Goal: Information Seeking & Learning: Learn about a topic

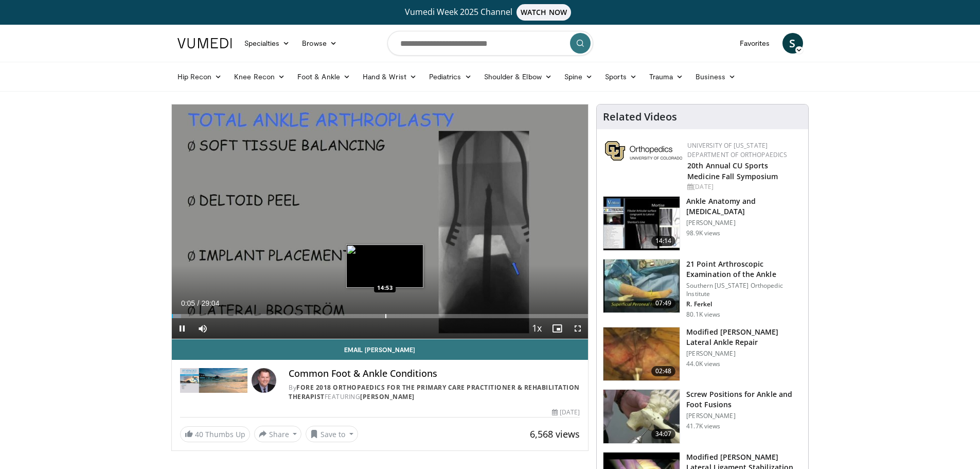
click at [385, 313] on div "Loaded : 2.30% 00:05 14:53" at bounding box center [380, 313] width 417 height 10
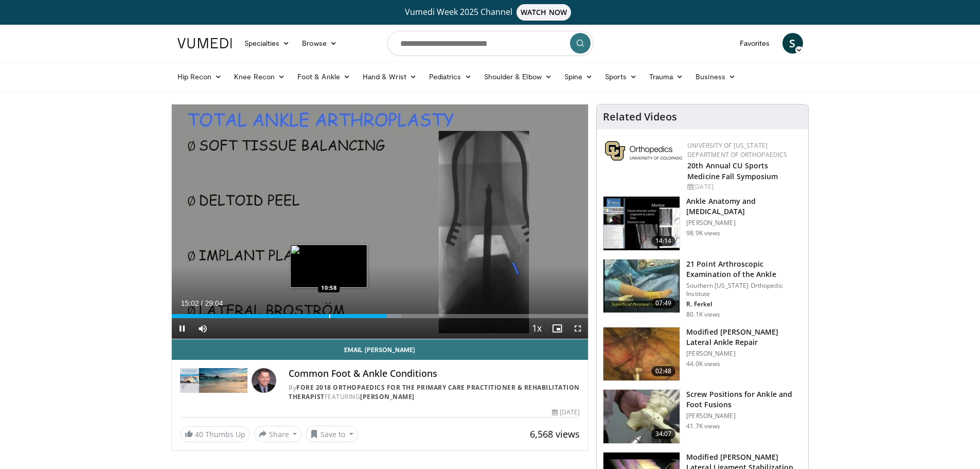
click at [329, 315] on div "Progress Bar" at bounding box center [329, 316] width 1 height 4
click at [349, 314] on div "Progress Bar" at bounding box center [349, 316] width 1 height 4
click at [343, 314] on div "12:28" at bounding box center [261, 316] width 178 height 4
click at [582, 327] on span "Video Player" at bounding box center [577, 328] width 21 height 21
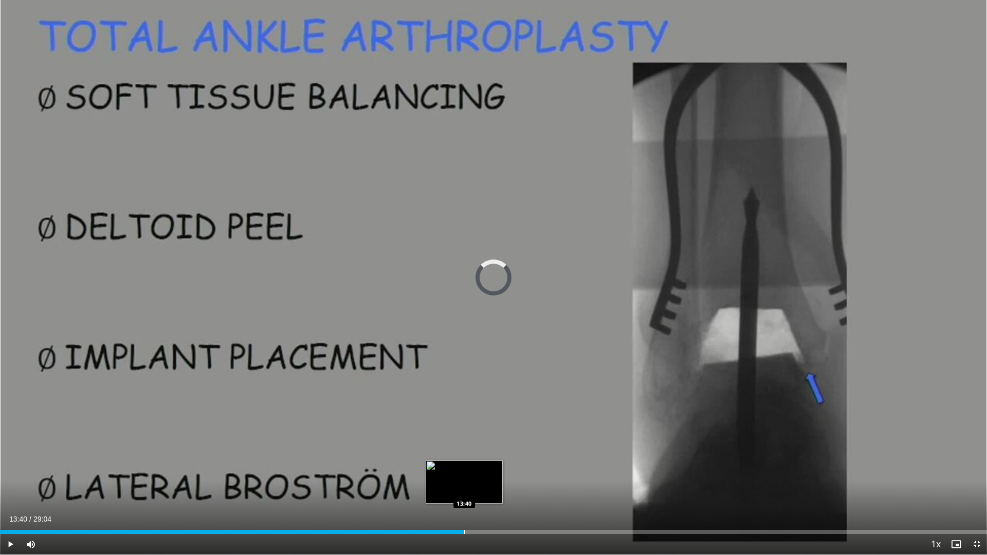
click at [464, 468] on div "Loaded : 45.33% 12:07 13:40" at bounding box center [493, 532] width 987 height 4
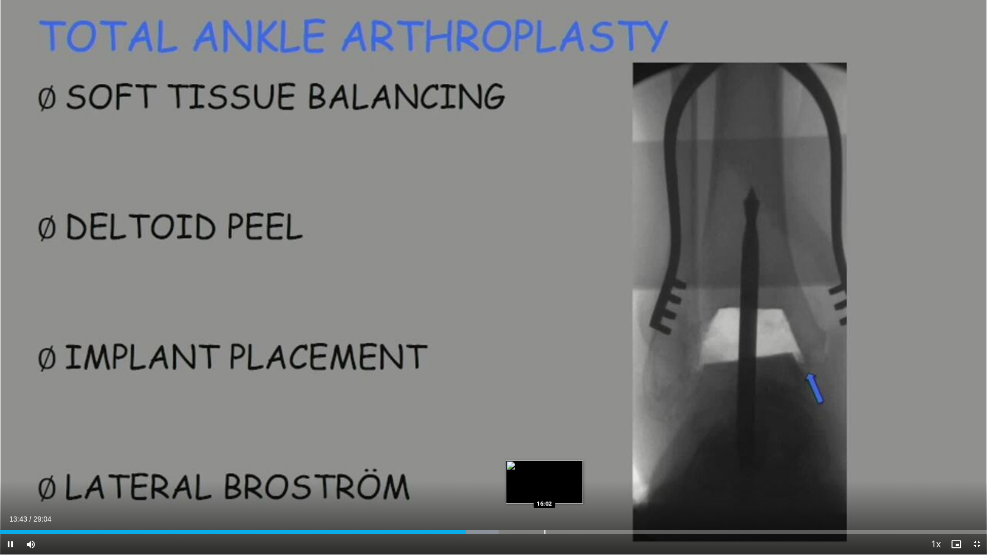
click at [545, 468] on div "Loaded : 50.50% 13:43 16:02" at bounding box center [493, 530] width 987 height 10
click at [579, 468] on div "Progress Bar" at bounding box center [579, 532] width 1 height 4
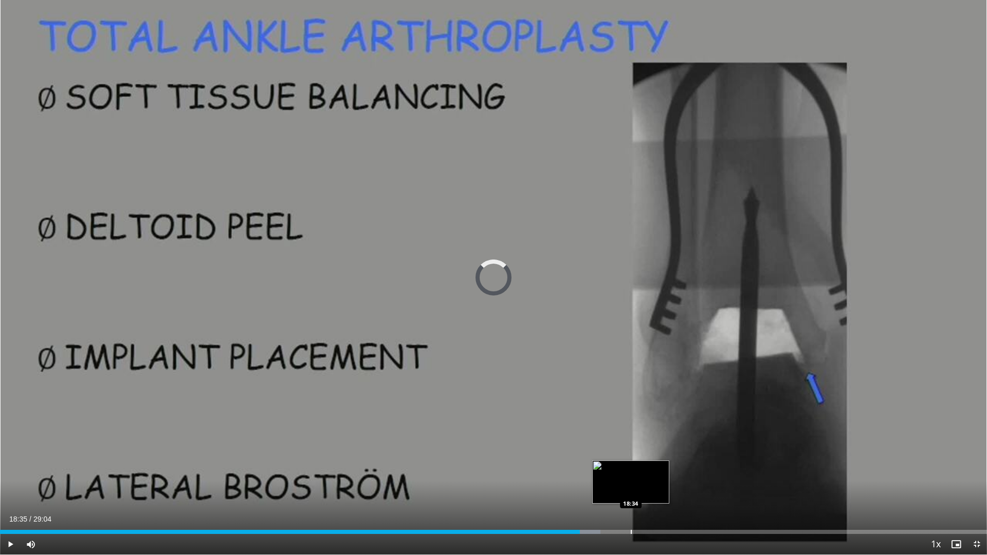
click at [632, 468] on div "Progress Bar" at bounding box center [631, 532] width 1 height 4
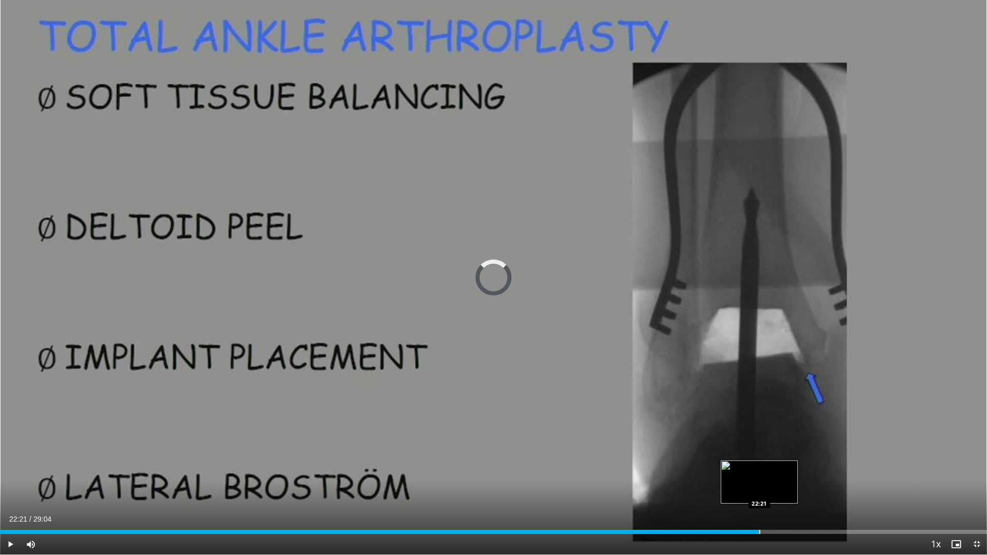
click at [760, 468] on div "Loaded : 68.24% 22:21 22:21" at bounding box center [493, 530] width 987 height 10
click at [816, 468] on div "Loaded : 79.19% 22:22 24:01" at bounding box center [493, 530] width 987 height 10
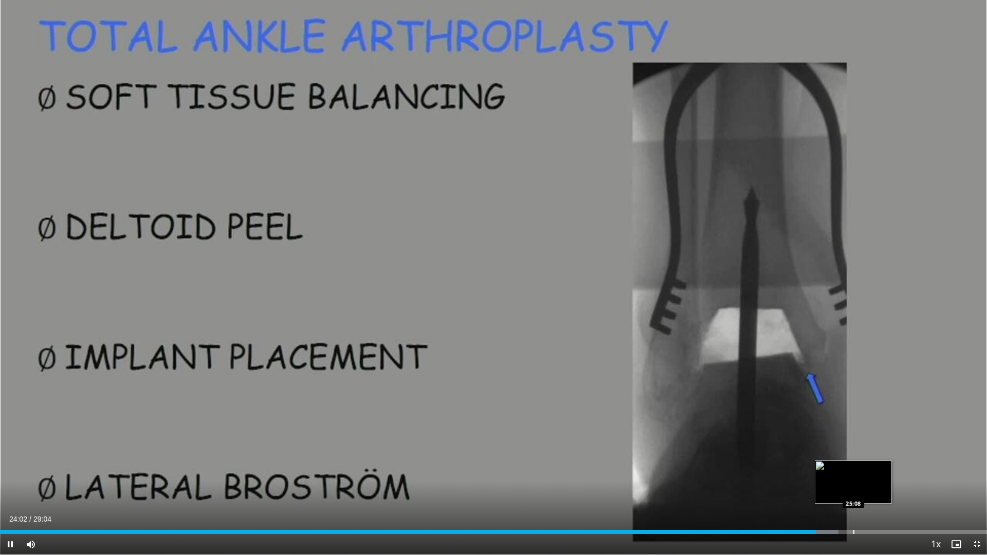
click at [854, 468] on div "Progress Bar" at bounding box center [854, 532] width 1 height 4
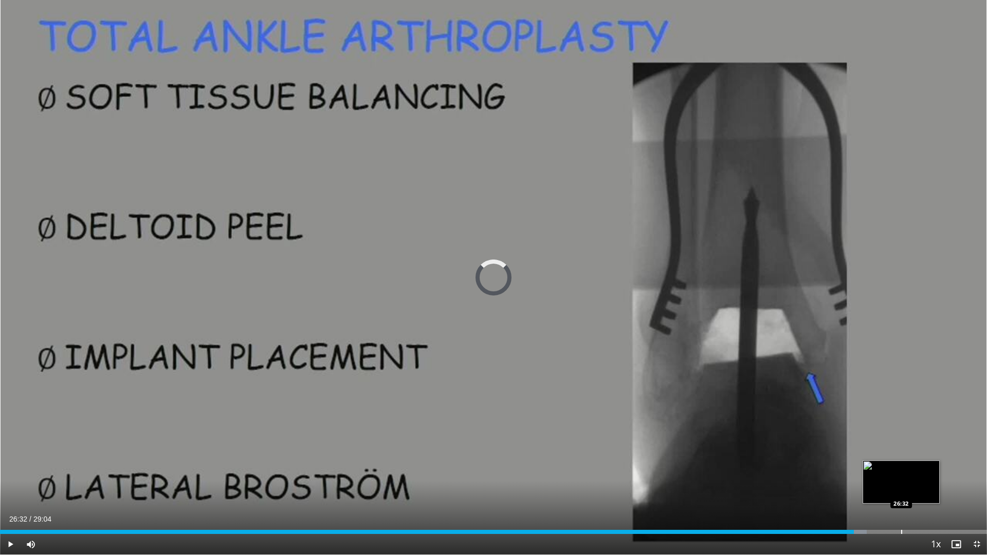
click at [902, 468] on div "Loaded : 87.80% 25:08 26:32" at bounding box center [493, 530] width 987 height 10
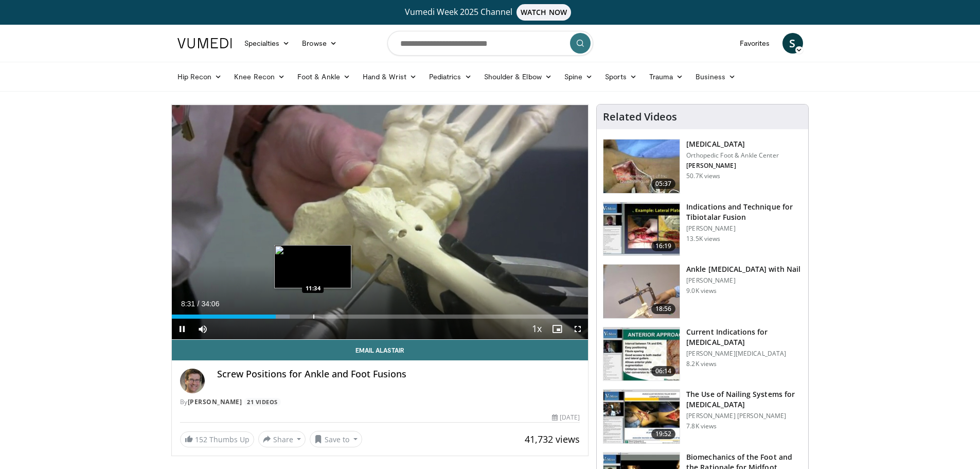
click at [314, 315] on div "Progress Bar" at bounding box center [313, 316] width 1 height 4
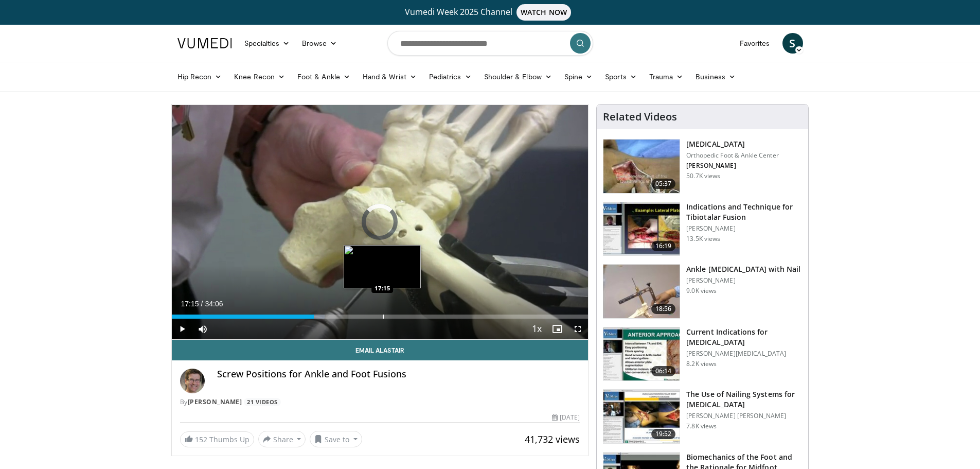
click at [382, 309] on div "Loaded : 36.69% 11:40 17:15" at bounding box center [380, 314] width 417 height 10
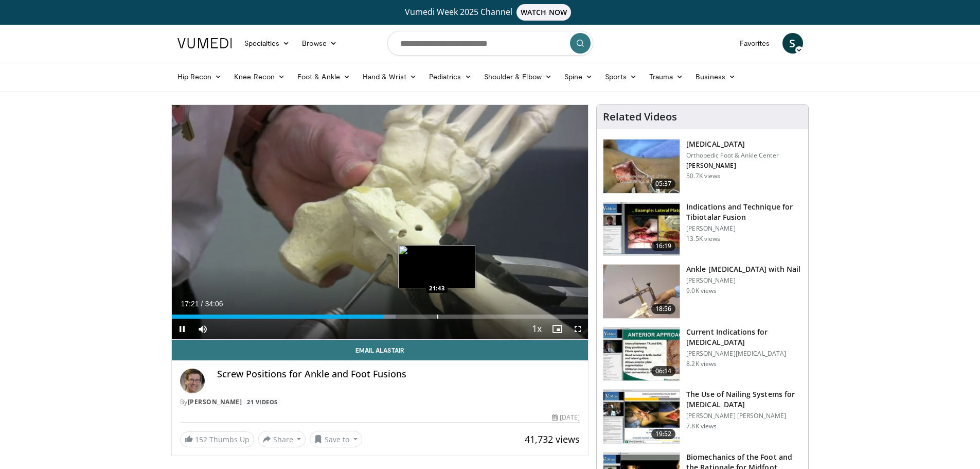
click at [437, 317] on div "Progress Bar" at bounding box center [437, 316] width 1 height 4
click at [479, 316] on div "Progress Bar" at bounding box center [478, 316] width 1 height 4
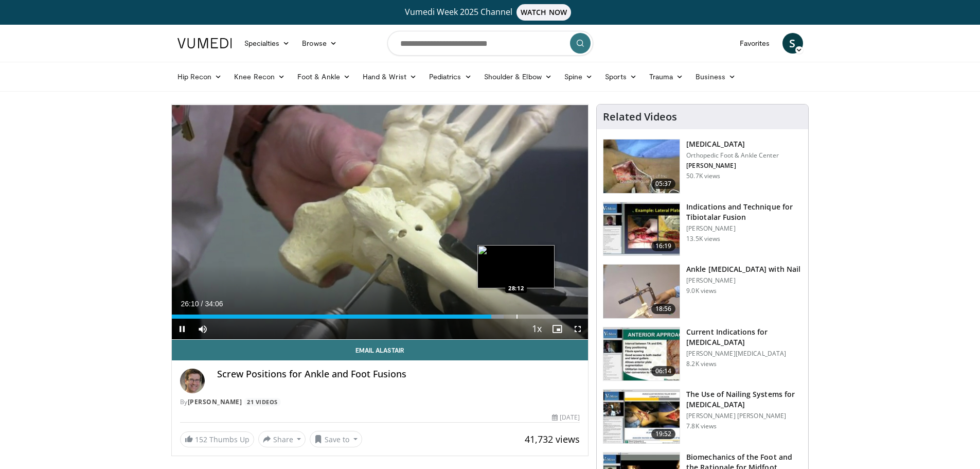
click at [516, 309] on div "Loaded : 79.74% 26:10 28:12" at bounding box center [380, 314] width 417 height 10
click at [551, 315] on div "Progress Bar" at bounding box center [551, 316] width 1 height 4
click at [533, 316] on div "Progress Bar" at bounding box center [533, 316] width 1 height 4
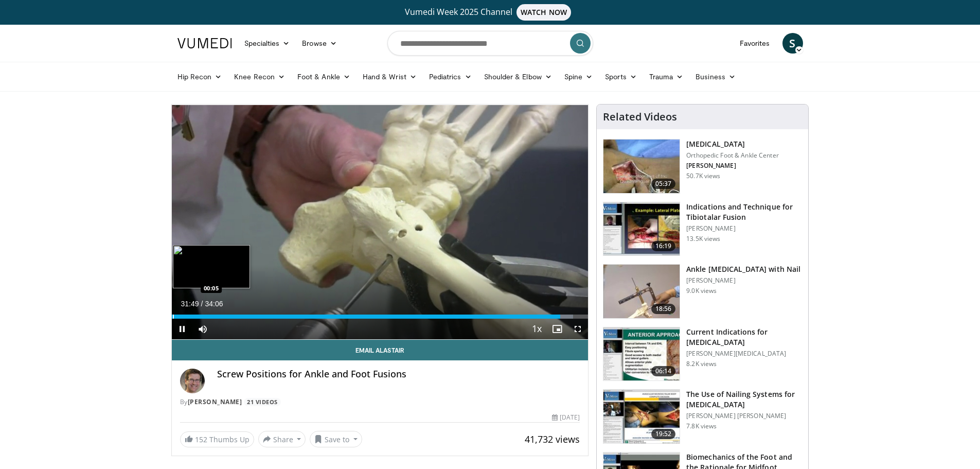
click at [173, 315] on div "Progress Bar" at bounding box center [173, 316] width 1 height 4
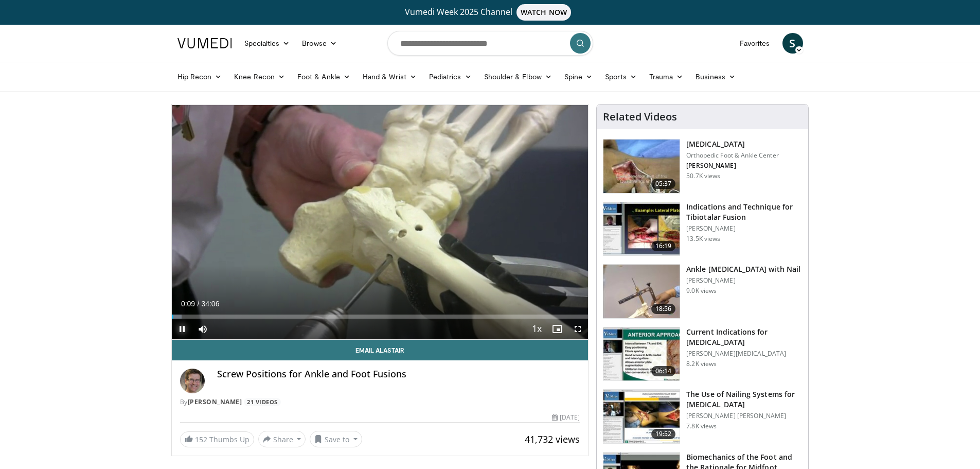
click at [182, 329] on span "Video Player" at bounding box center [182, 328] width 21 height 21
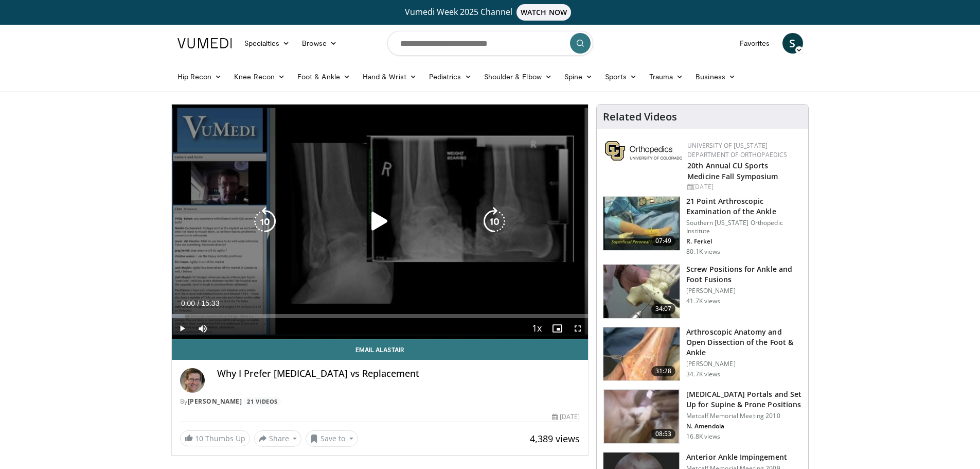
click at [393, 235] on icon "Video Player" at bounding box center [379, 221] width 29 height 29
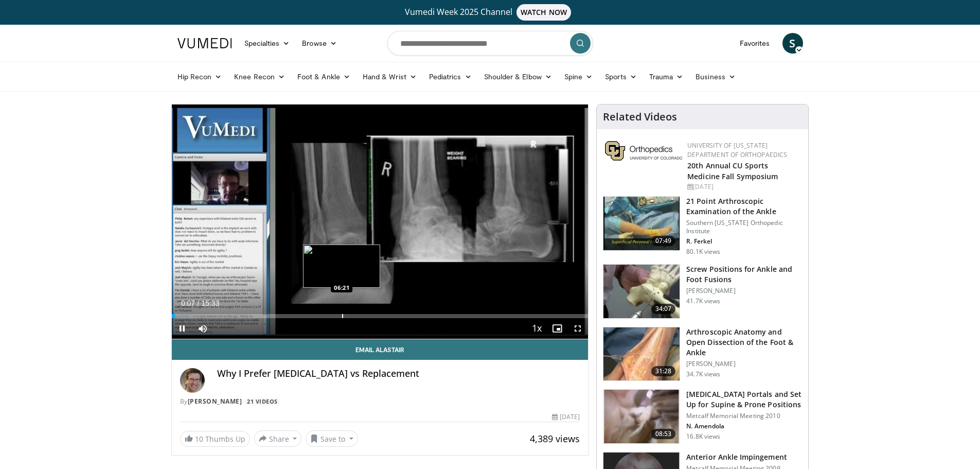
click at [341, 312] on div "Loaded : 5.34% 00:07 06:21" at bounding box center [380, 313] width 417 height 10
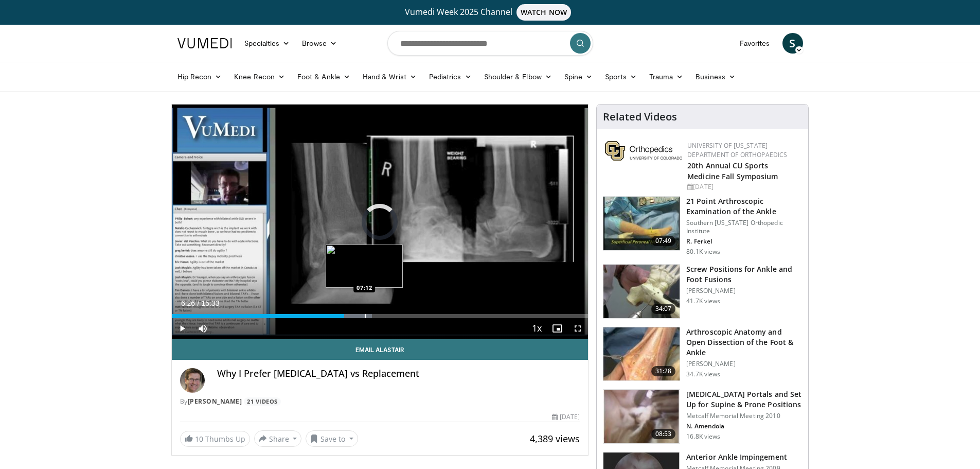
click at [364, 315] on div "Loaded : 48.14% 06:26 07:12" at bounding box center [380, 316] width 417 height 4
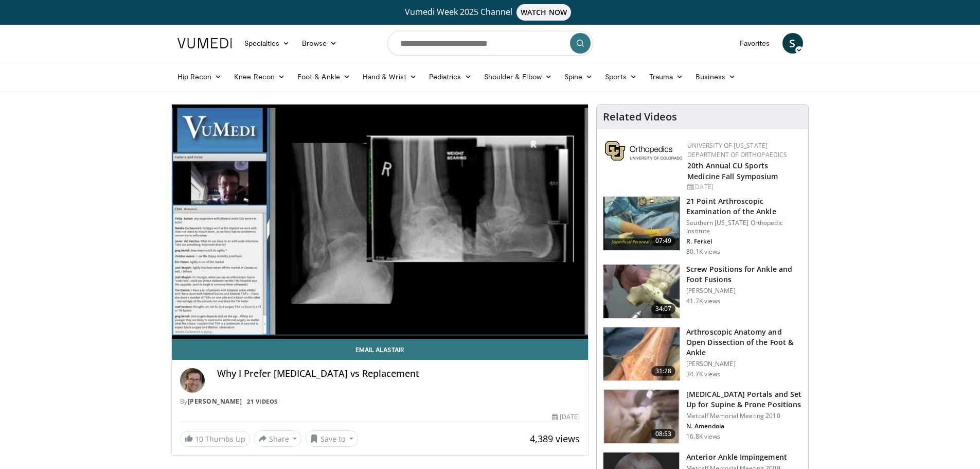
click at [374, 314] on video-js "**********" at bounding box center [380, 221] width 417 height 235
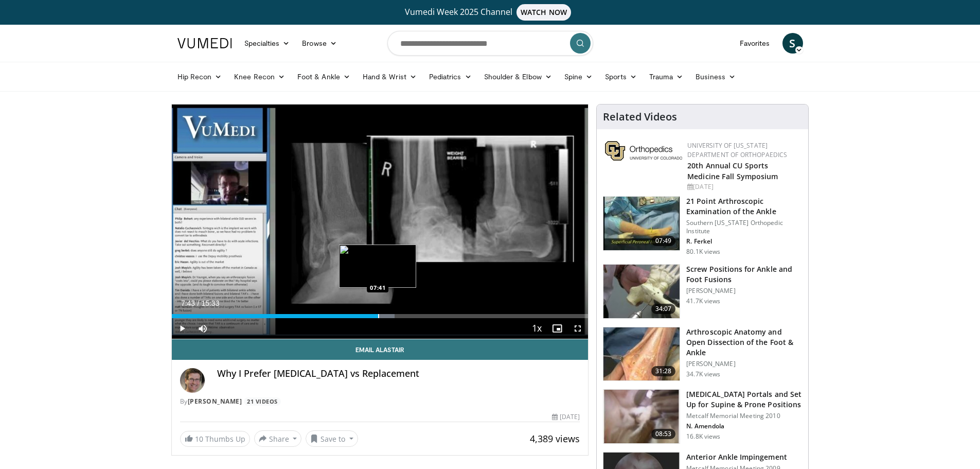
click at [378, 315] on div "Progress Bar" at bounding box center [378, 316] width 1 height 4
click at [365, 315] on div "07:44" at bounding box center [275, 316] width 207 height 4
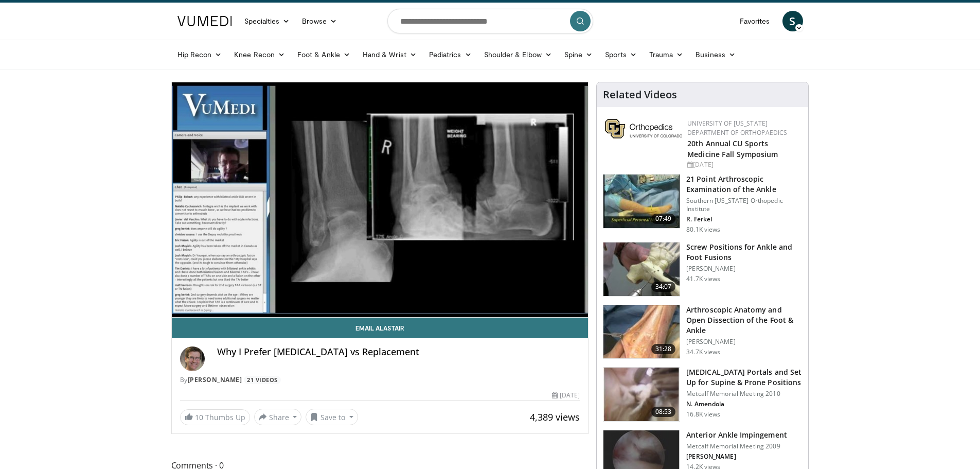
scroll to position [4, 0]
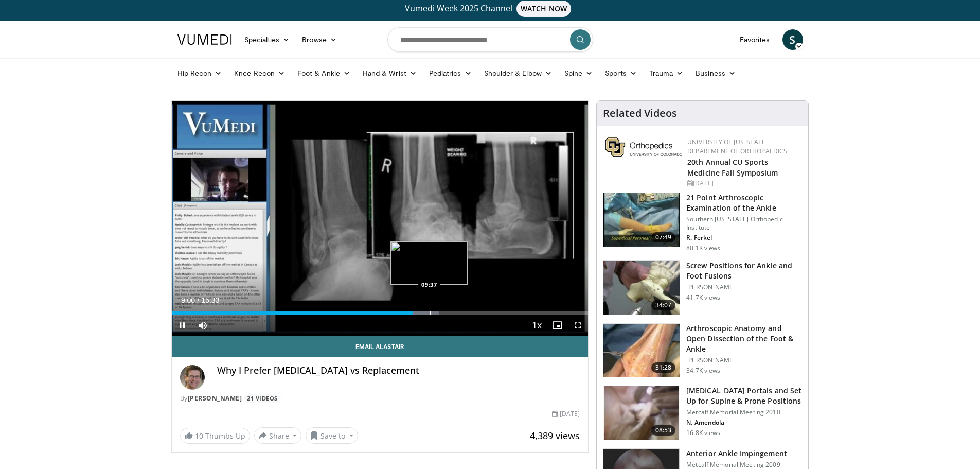
click at [429, 307] on div "Loaded : 64.30% 09:00 09:37" at bounding box center [380, 310] width 417 height 10
click at [453, 312] on div "Progress Bar" at bounding box center [453, 313] width 1 height 4
click at [443, 314] on div "Progress Bar" at bounding box center [443, 313] width 1 height 4
click at [437, 312] on div "Progress Bar" at bounding box center [437, 313] width 1 height 4
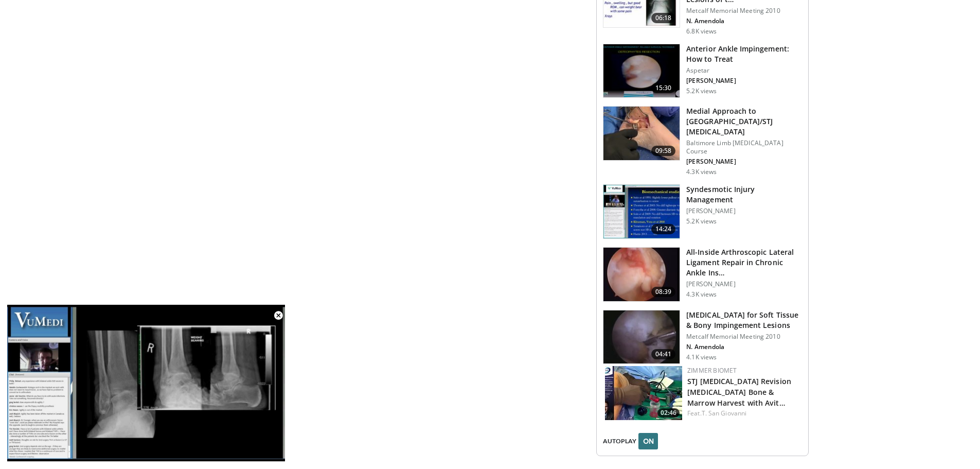
scroll to position [1135, 0]
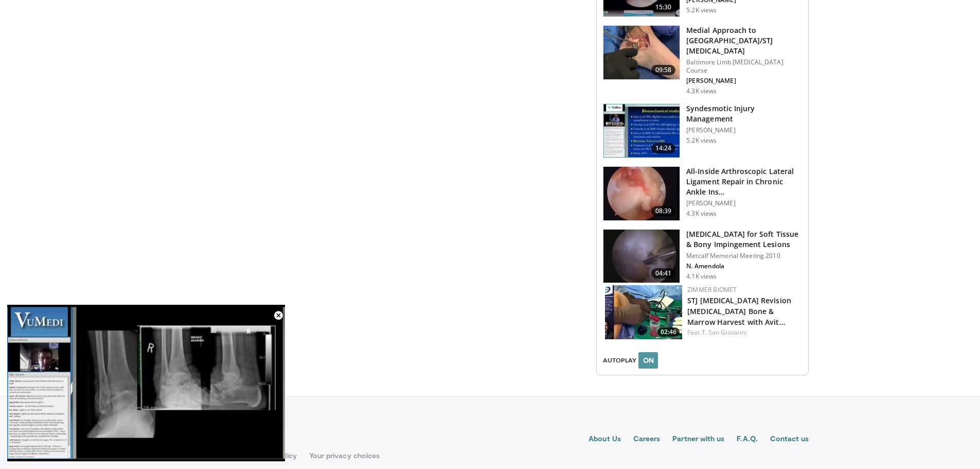
click at [643, 352] on button "ON" at bounding box center [648, 360] width 20 height 16
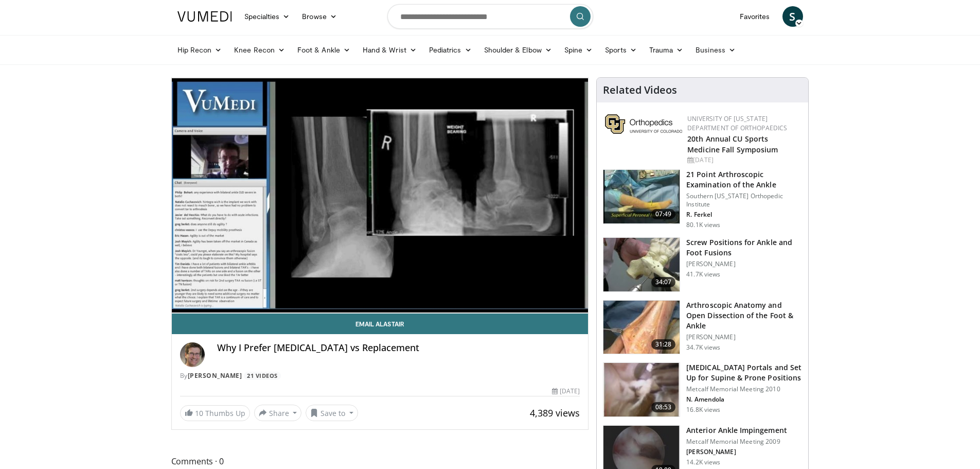
scroll to position [0, 0]
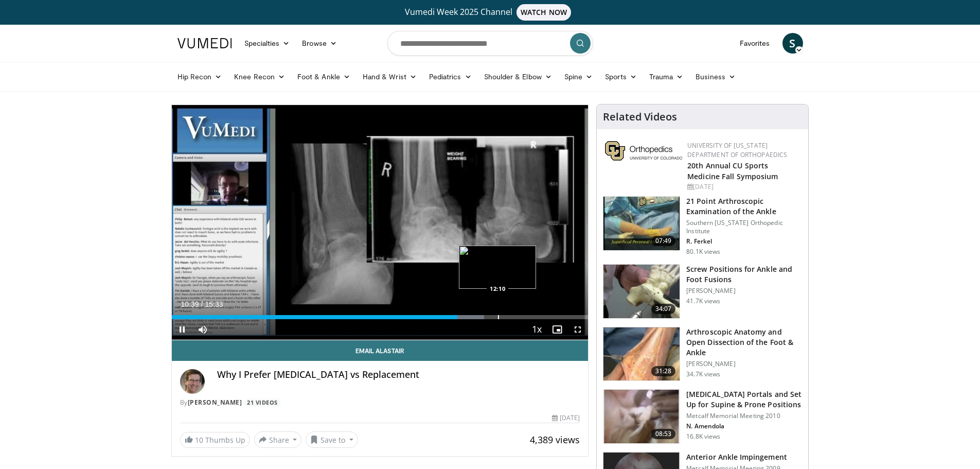
click at [498, 316] on div "Progress Bar" at bounding box center [498, 317] width 1 height 4
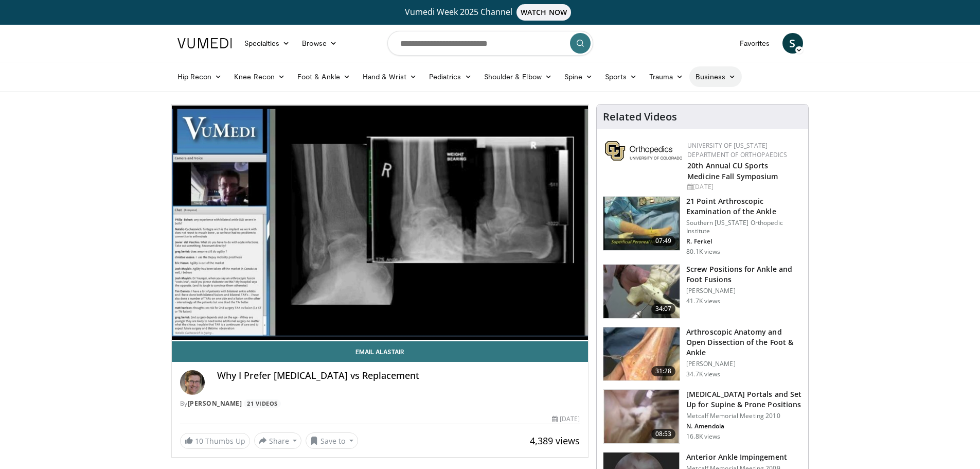
click at [712, 78] on link "Business" at bounding box center [715, 76] width 52 height 21
click at [809, 84] on div "Hip Recon Hip Arthroplasty Revision Hip Arthroplasty Hip Preservation Knee Reco…" at bounding box center [490, 76] width 638 height 29
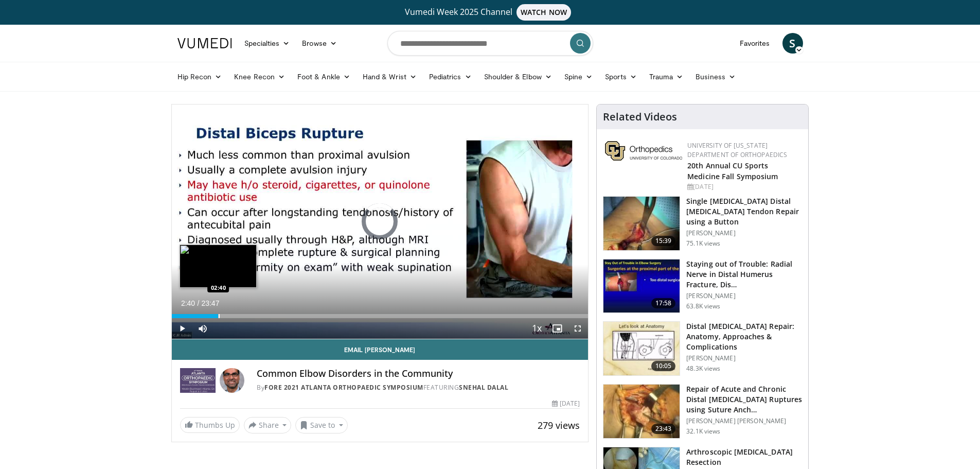
click at [218, 312] on div "Loaded : 0.00% 02:40 02:40" at bounding box center [380, 313] width 417 height 10
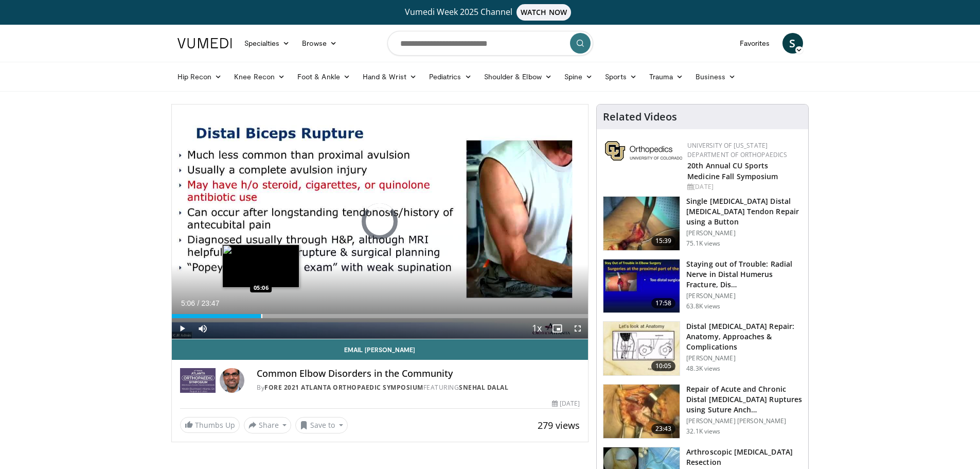
click at [261, 313] on div "Loaded : 15.98% 05:06 05:06" at bounding box center [380, 313] width 417 height 10
click at [237, 316] on div "Progress Bar" at bounding box center [237, 316] width 1 height 4
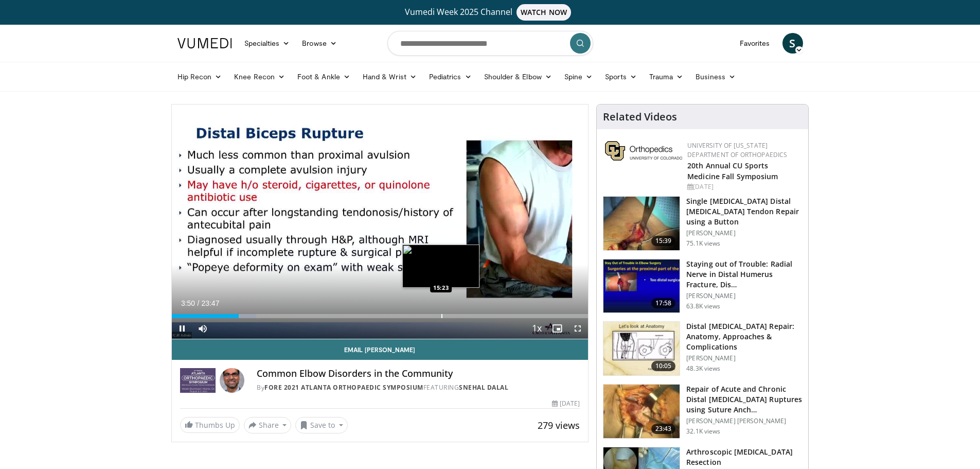
click at [441, 315] on div "Progress Bar" at bounding box center [441, 316] width 1 height 4
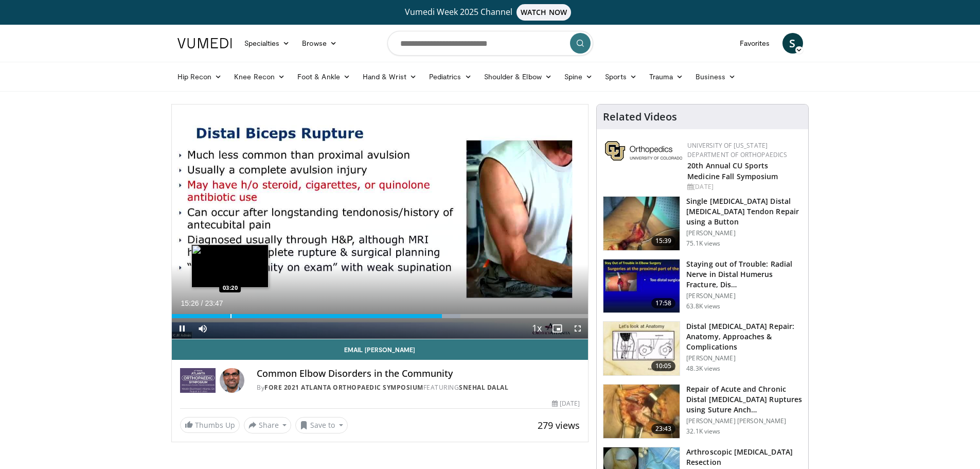
click at [229, 310] on div "Loaded : 69.37% 15:26 03:20" at bounding box center [380, 313] width 417 height 10
click at [235, 316] on div "Progress Bar" at bounding box center [235, 316] width 1 height 4
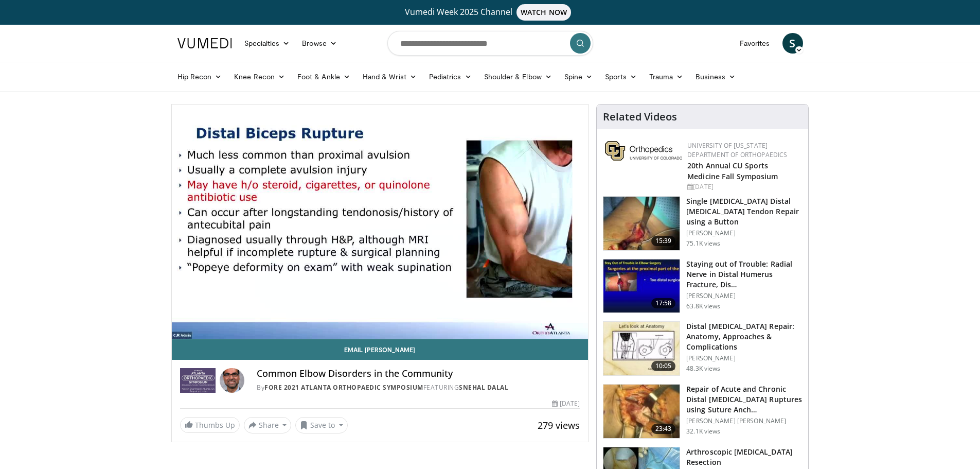
click at [250, 315] on div "10 seconds Tap to unmute" at bounding box center [380, 221] width 417 height 234
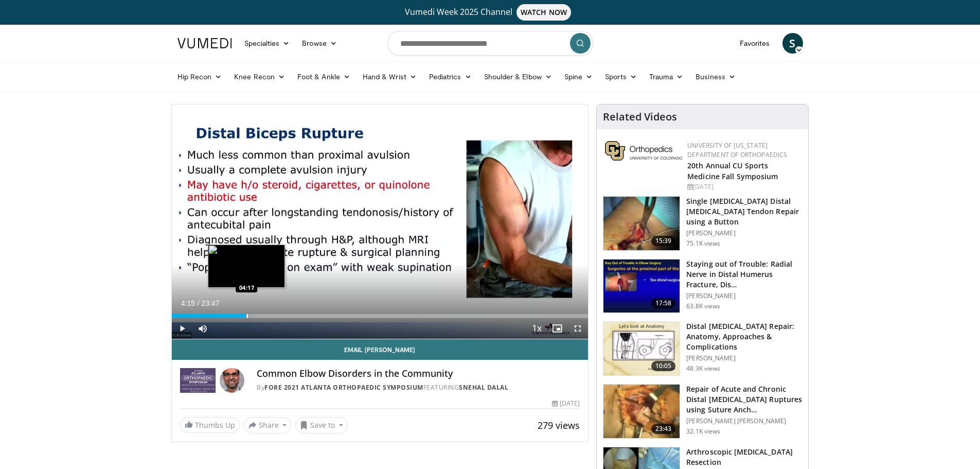
click at [246, 315] on div "Loaded : 19.46% 04:15 04:17" at bounding box center [380, 316] width 417 height 4
click at [253, 315] on div "Progress Bar" at bounding box center [253, 316] width 1 height 4
click at [261, 309] on div "Loaded : 23.83% 04:38 05:04" at bounding box center [380, 313] width 417 height 10
click at [278, 310] on div "Loaded : 25.71% 05:06 06:02" at bounding box center [380, 313] width 417 height 10
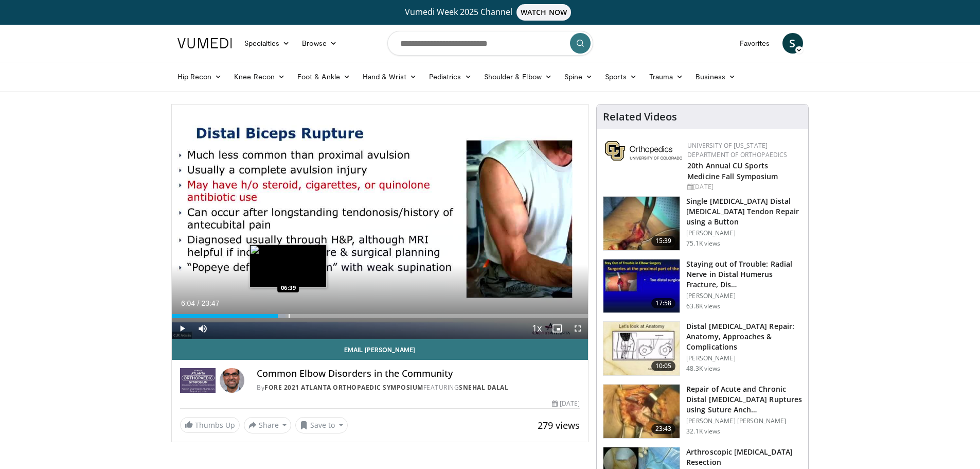
click at [288, 313] on div "Loaded : 27.33% 06:04 06:39" at bounding box center [380, 313] width 417 height 10
click at [293, 314] on div "Progress Bar" at bounding box center [293, 316] width 1 height 4
click at [302, 315] on div "Progress Bar" at bounding box center [296, 316] width 27 height 4
click at [340, 318] on div "Current Time 7:25 / Duration 23:47 Play Skip Backward Skip Forward Mute 60% Loa…" at bounding box center [380, 328] width 417 height 21
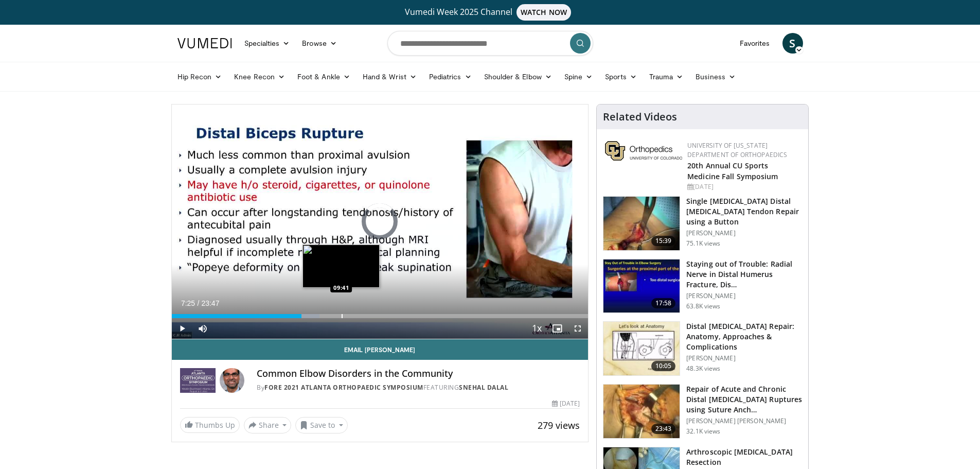
click at [341, 316] on div "Loaded : 35.45% 07:25 09:41" at bounding box center [380, 316] width 417 height 4
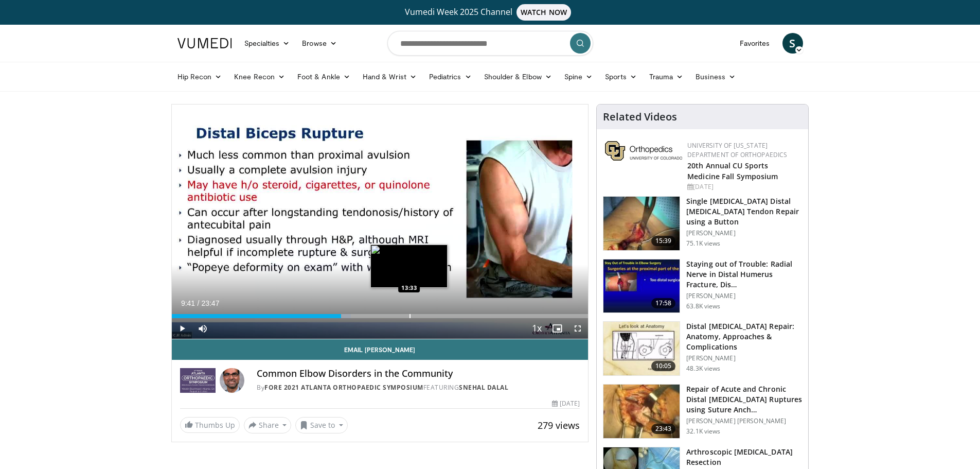
click at [409, 316] on div "Progress Bar" at bounding box center [409, 316] width 1 height 4
click at [392, 314] on div "13:32" at bounding box center [290, 316] width 237 height 4
click at [430, 314] on div "Progress Bar" at bounding box center [430, 316] width 1 height 4
click at [416, 316] on div "14:46" at bounding box center [301, 316] width 259 height 4
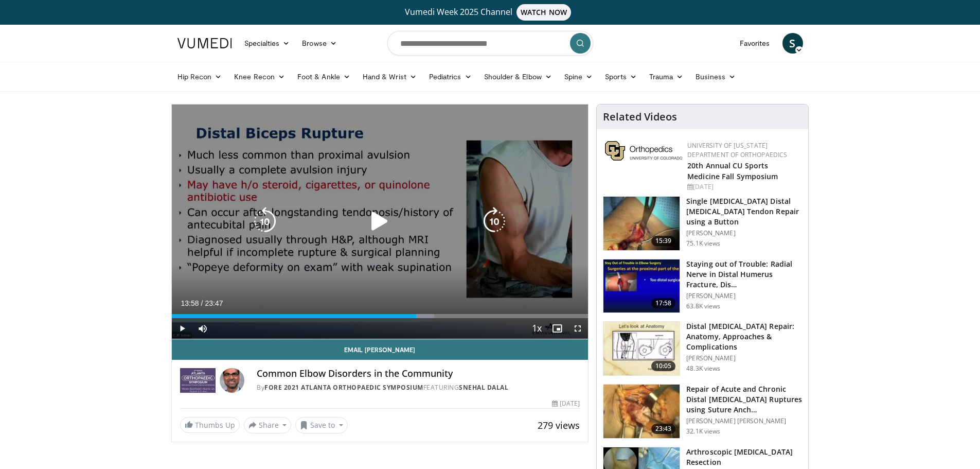
click at [330, 242] on div "10 seconds Tap to unmute" at bounding box center [380, 221] width 417 height 234
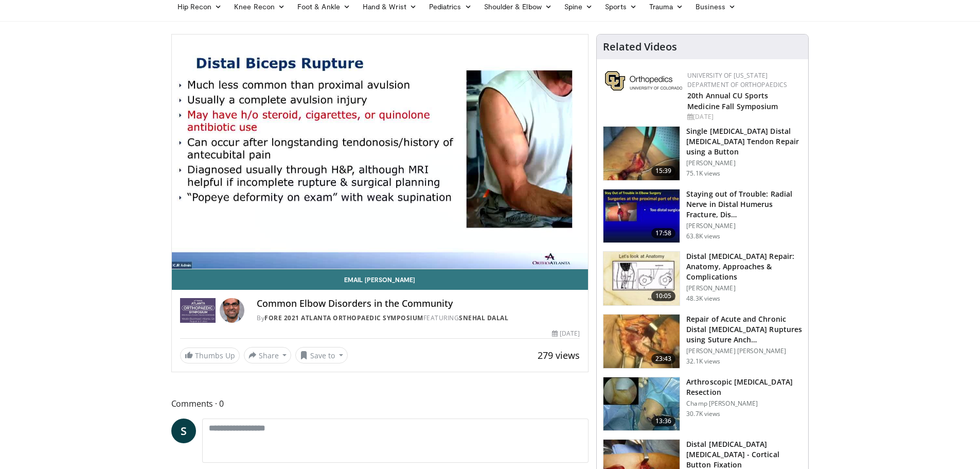
scroll to position [51, 0]
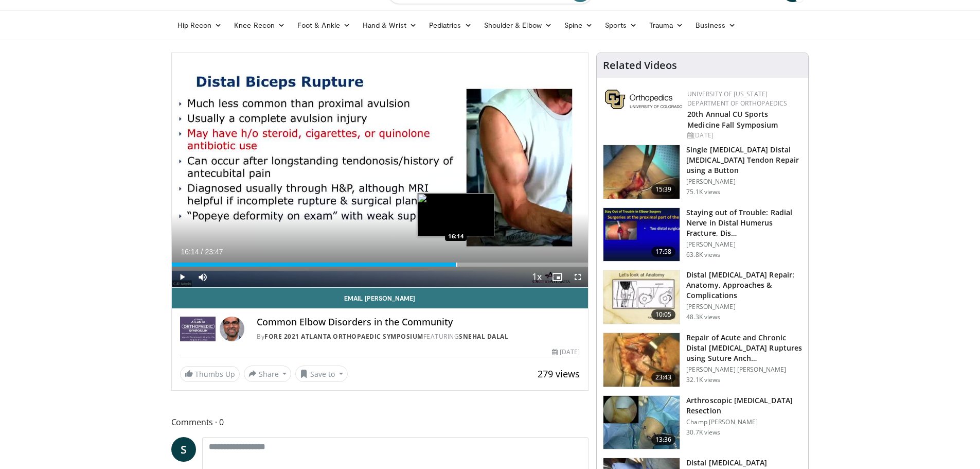
click at [456, 266] on div "Progress Bar" at bounding box center [456, 264] width 1 height 4
click at [466, 263] on div "Progress Bar" at bounding box center [465, 264] width 1 height 4
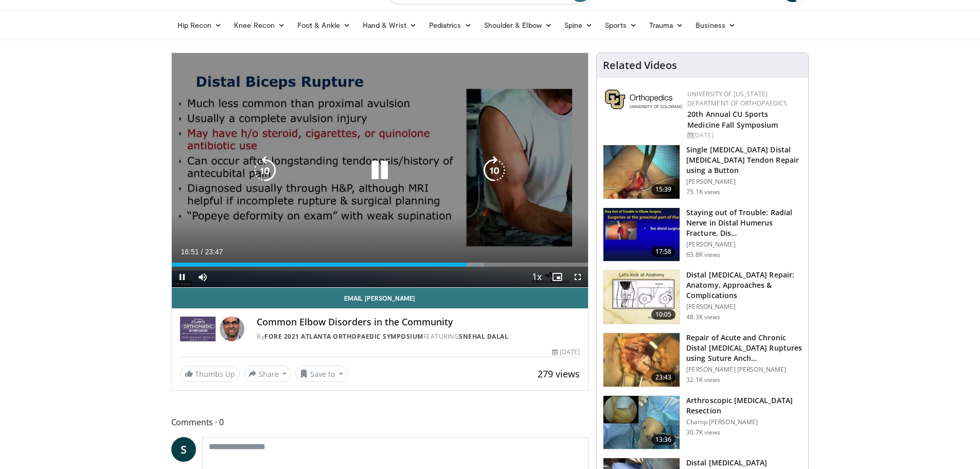
click at [478, 263] on div "Progress Bar" at bounding box center [471, 264] width 26 height 4
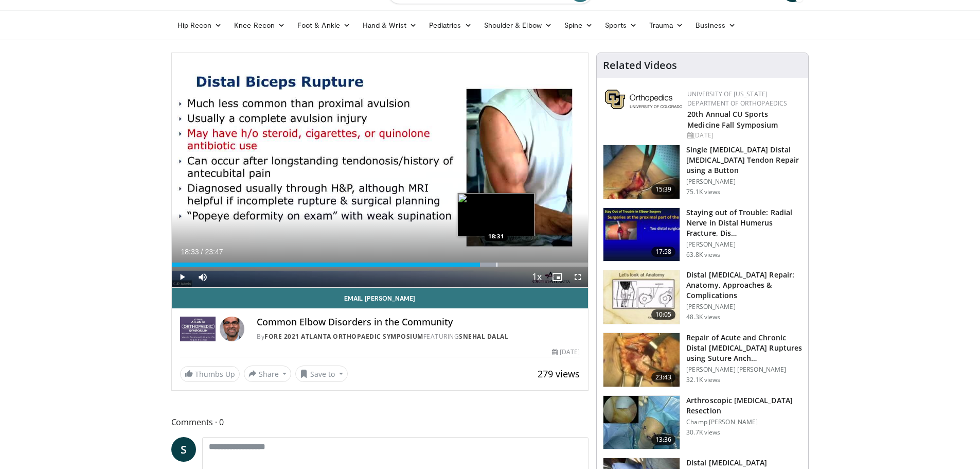
click at [496, 263] on div "Progress Bar" at bounding box center [496, 264] width 1 height 4
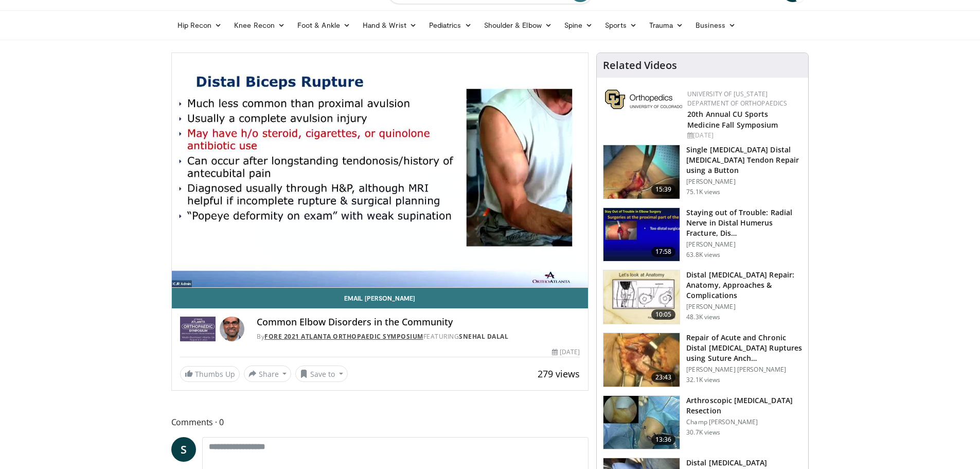
click at [314, 335] on link "FORE 2021 Atlanta Orthopaedic Symposium" at bounding box center [343, 336] width 159 height 9
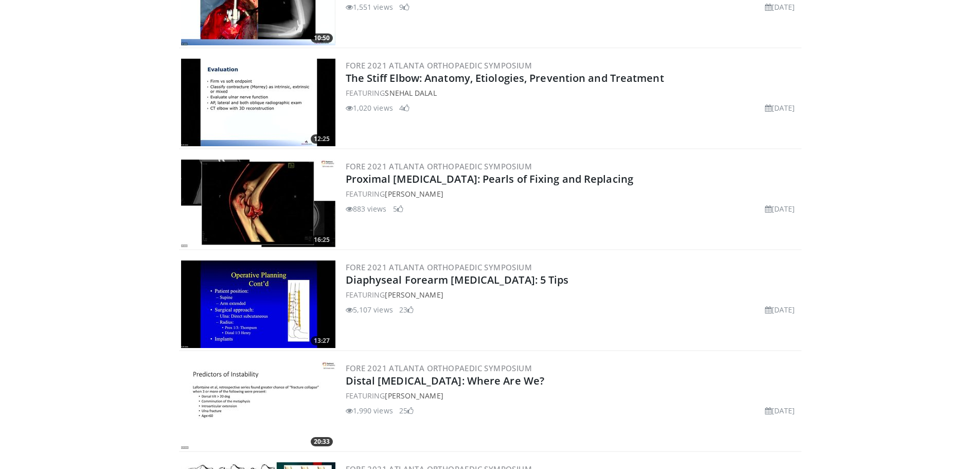
scroll to position [771, 0]
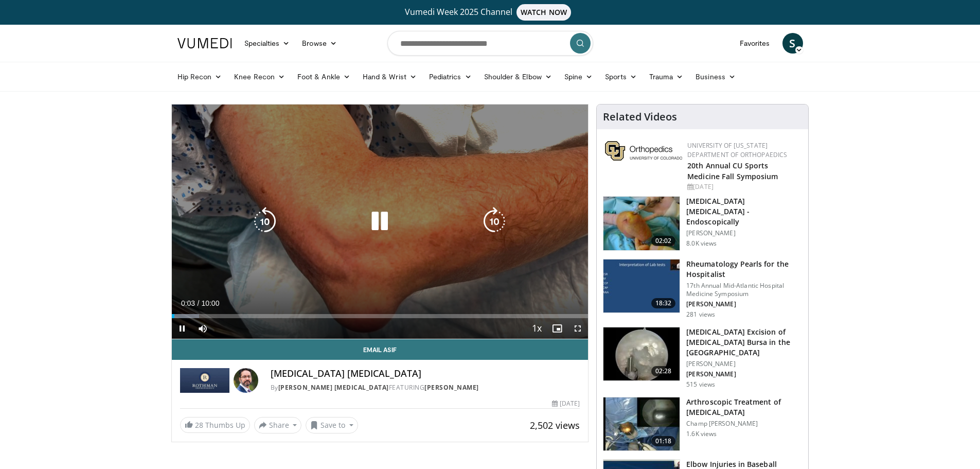
click at [371, 225] on icon "Video Player" at bounding box center [379, 221] width 29 height 29
click at [376, 223] on icon "Video Player" at bounding box center [379, 221] width 29 height 29
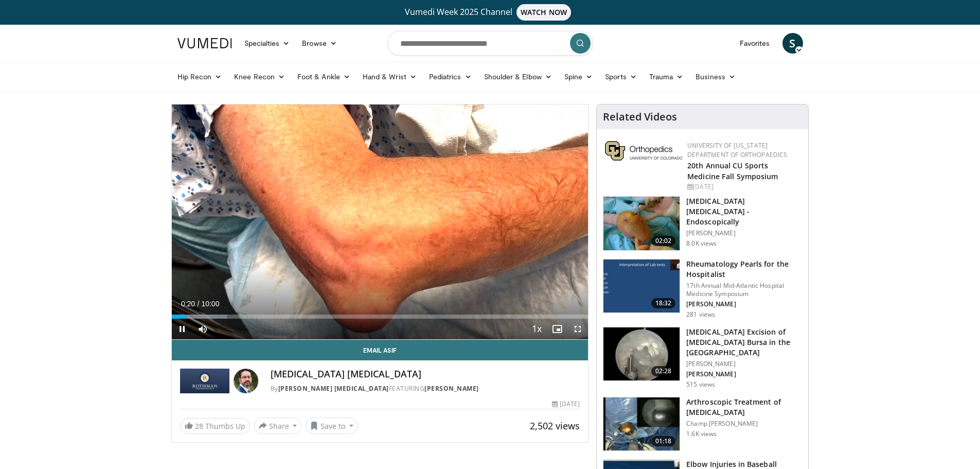
click at [581, 327] on span "Video Player" at bounding box center [577, 328] width 21 height 21
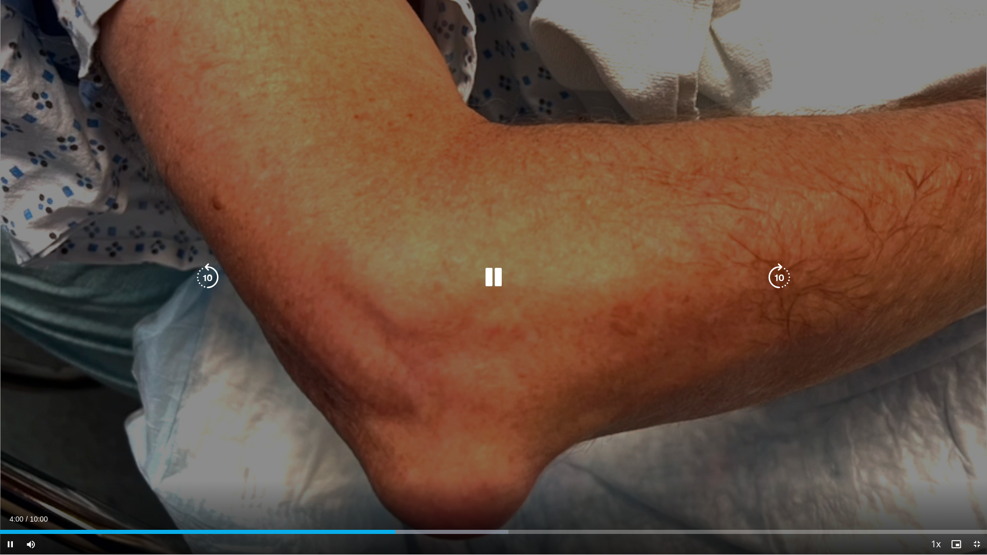
click at [295, 433] on div "10 seconds Tap to unmute" at bounding box center [493, 277] width 987 height 555
click at [482, 351] on div "10 seconds Tap to unmute" at bounding box center [493, 277] width 987 height 555
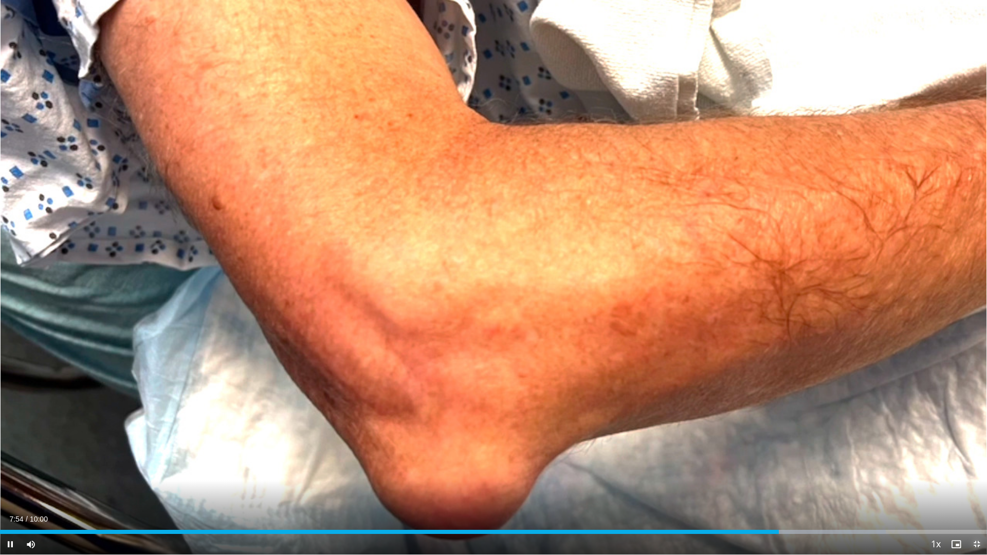
click at [978, 468] on span "Video Player" at bounding box center [977, 544] width 21 height 21
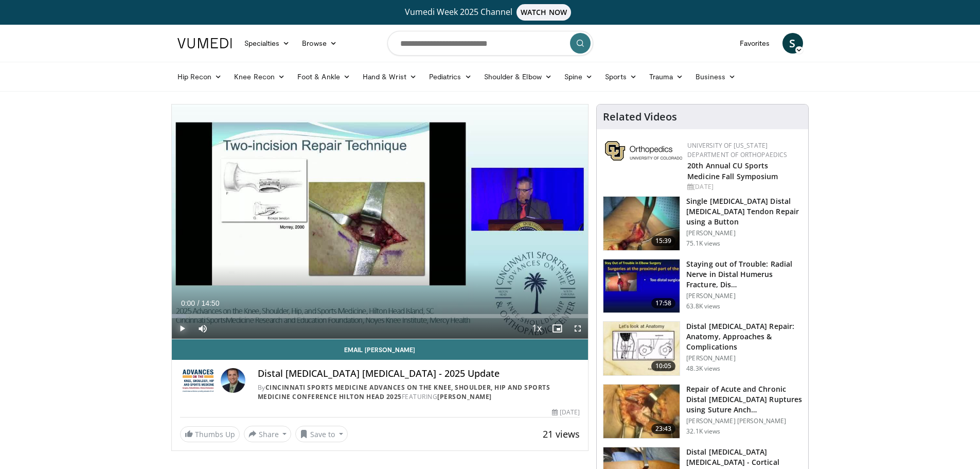
click at [183, 329] on span "Video Player" at bounding box center [182, 328] width 21 height 21
click at [195, 313] on div "Loaded : 4.45% 00:00 00:49" at bounding box center [380, 313] width 417 height 10
click at [228, 312] on div "Loaded : 13.36% 00:55 02:00" at bounding box center [380, 313] width 417 height 10
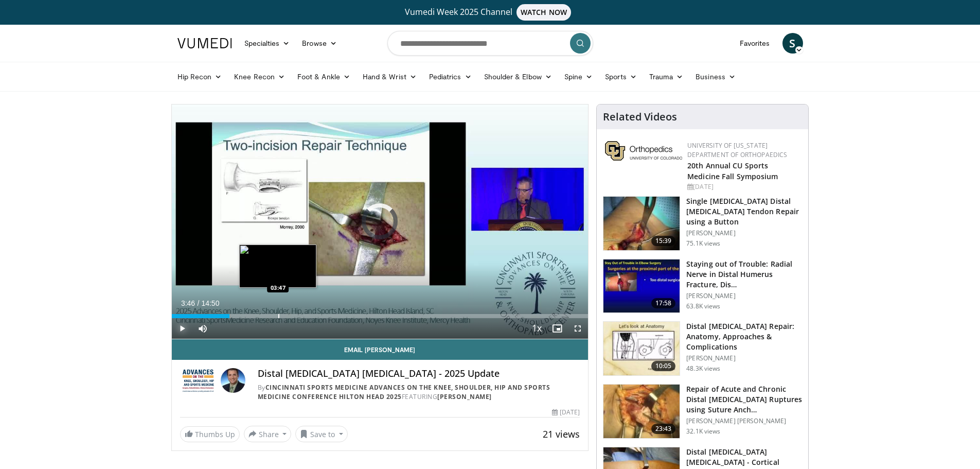
click at [278, 315] on div "Progress Bar" at bounding box center [278, 316] width 1 height 4
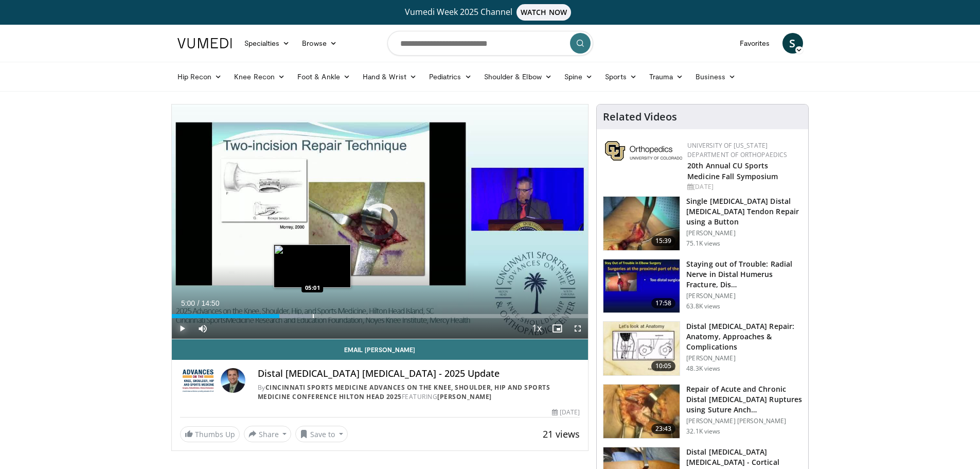
click at [313, 315] on div "Progress Bar" at bounding box center [313, 316] width 1 height 4
click at [285, 314] on div "Progress Bar" at bounding box center [285, 316] width 1 height 4
click at [315, 309] on div "Loaded : 35.64% 04:14 05:07" at bounding box center [380, 313] width 417 height 10
click at [323, 312] on div "Loaded : 41.55% 05:09 05:24" at bounding box center [380, 313] width 417 height 10
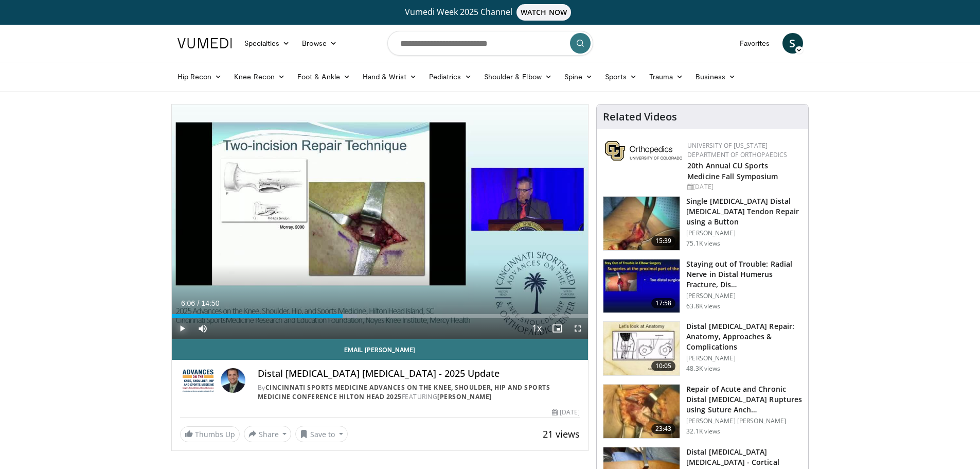
click at [344, 316] on div "Progress Bar" at bounding box center [344, 316] width 1 height 4
click at [578, 327] on span "Video Player" at bounding box center [577, 328] width 21 height 21
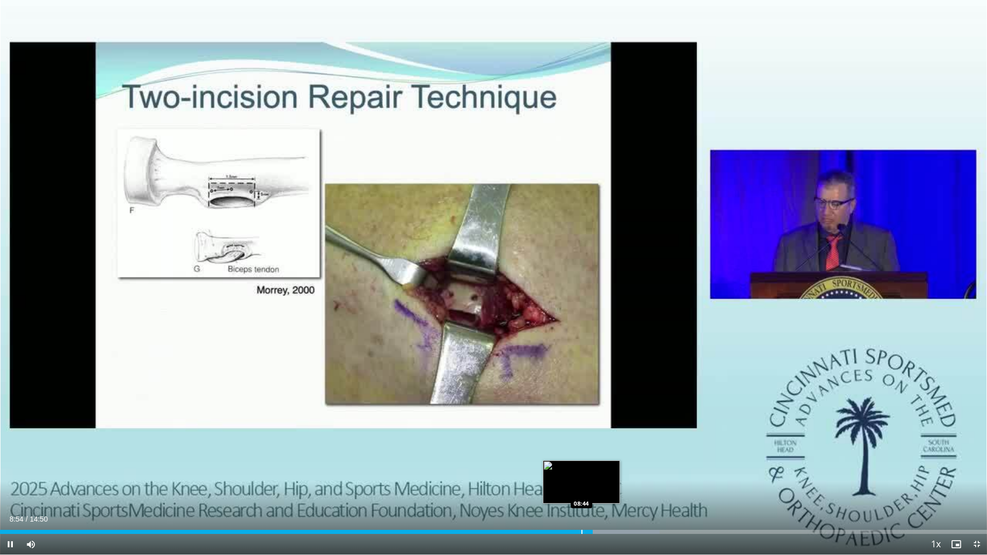
click at [582, 468] on div "Progress Bar" at bounding box center [582, 532] width 1 height 4
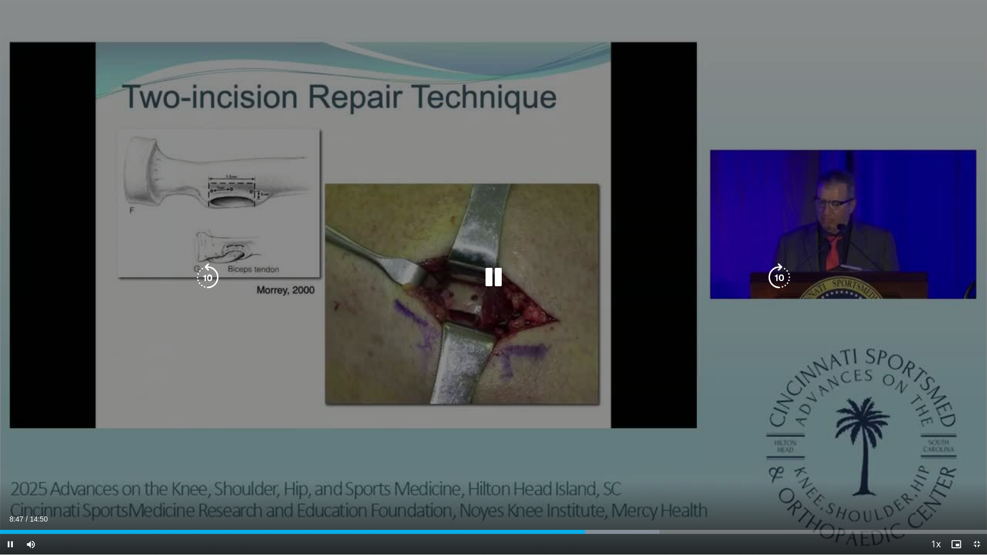
click at [602, 307] on div "10 seconds Tap to unmute" at bounding box center [493, 277] width 987 height 555
click at [512, 242] on div "10 seconds Tap to unmute" at bounding box center [493, 277] width 987 height 555
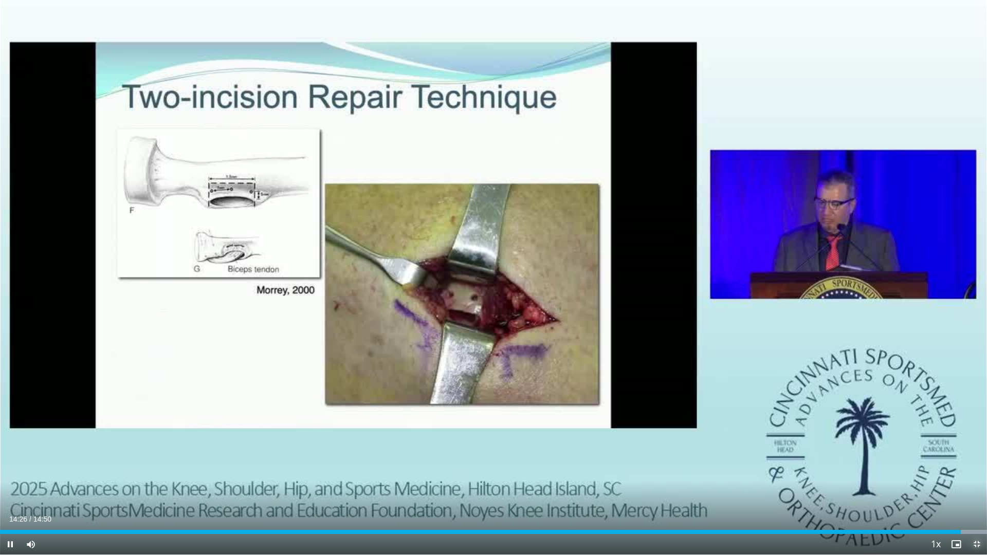
click at [976, 468] on span "Video Player" at bounding box center [977, 544] width 21 height 21
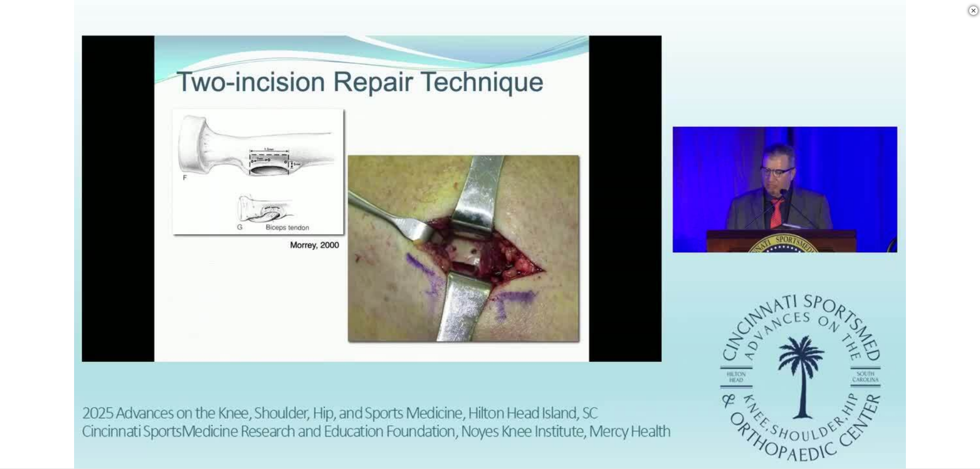
scroll to position [7, 0]
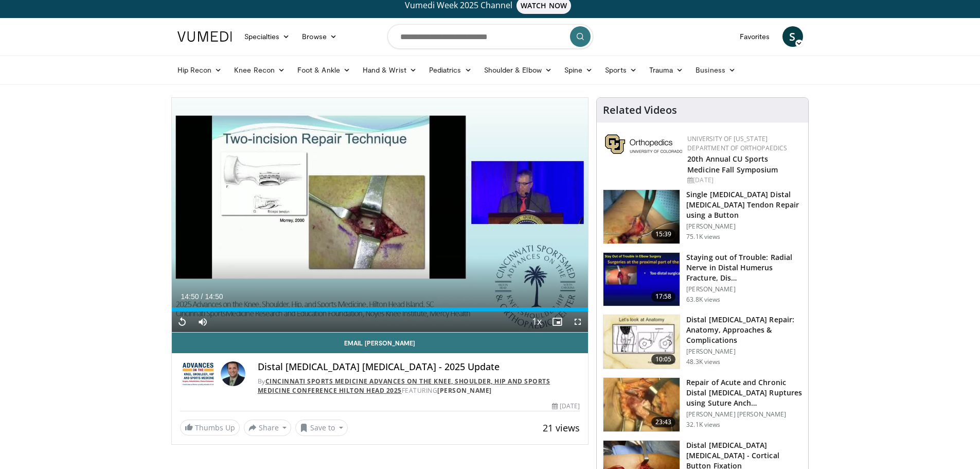
click at [337, 384] on link "Cincinnati Sports Medicine Advances on the Knee, Shoulder, Hip and Sports Medic…" at bounding box center [404, 385] width 293 height 18
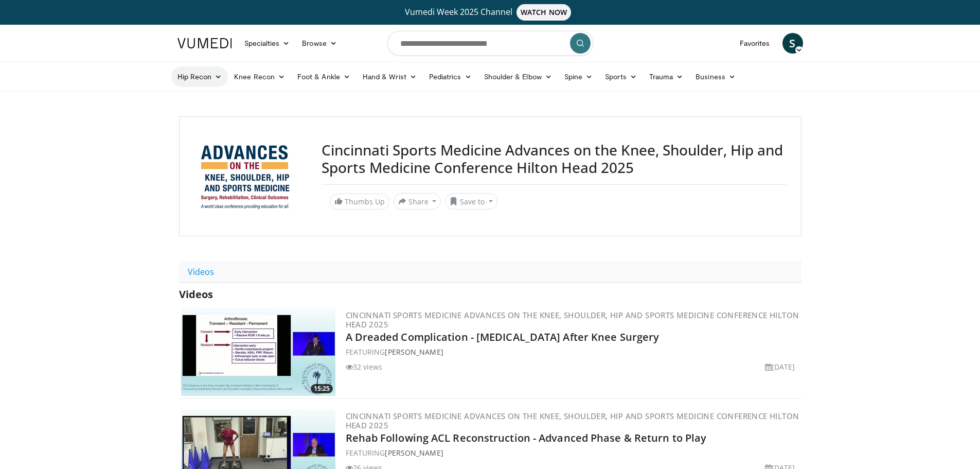
click at [215, 73] on icon at bounding box center [217, 76] width 7 height 7
click at [208, 100] on link "Hip Arthroplasty" at bounding box center [233, 101] width 122 height 16
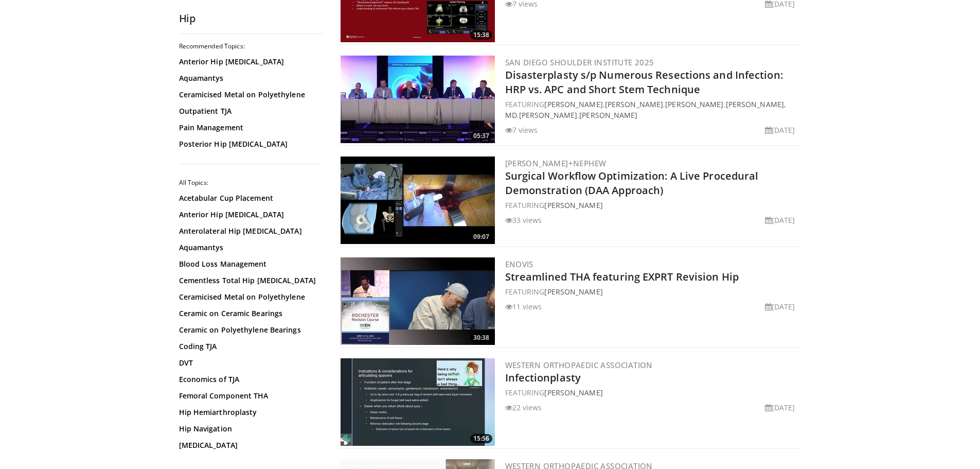
scroll to position [1029, 0]
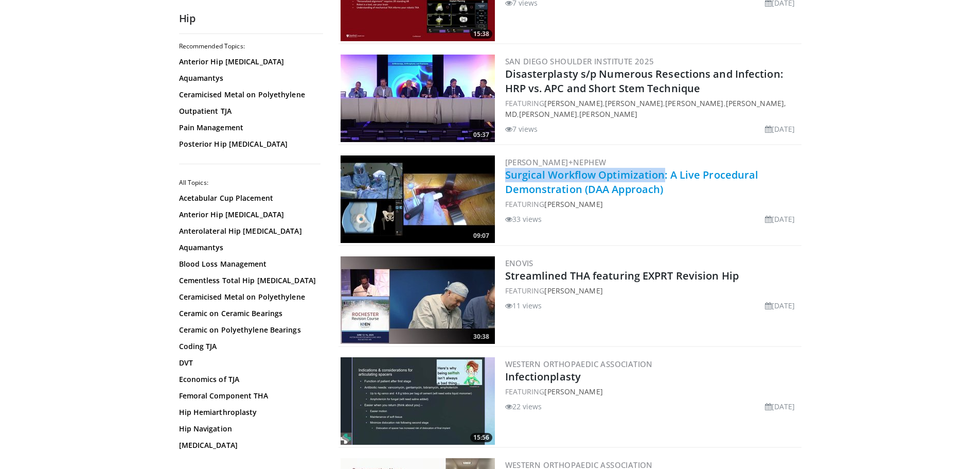
drag, startPoint x: 501, startPoint y: 162, endPoint x: 660, endPoint y: 157, distance: 159.5
click at [660, 157] on div "09:07 [PERSON_NAME]+Nephew Surgical Workflow Optimization: A Live Procedural De…" at bounding box center [569, 199] width 463 height 93
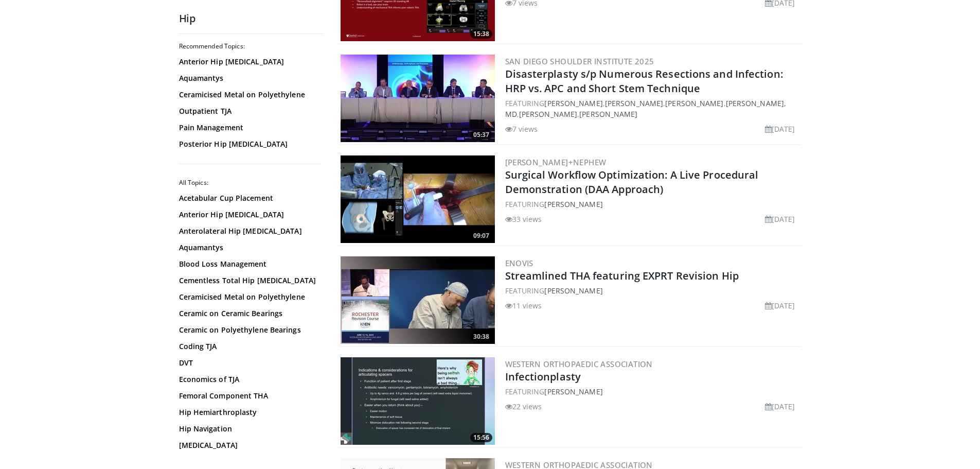
drag, startPoint x: 642, startPoint y: 155, endPoint x: 972, endPoint y: 159, distance: 330.7
click at [972, 159] on body "Vumedi Week 2025 Channel WATCH NOW Specialties Adult & Family Medicine Allergy,…" at bounding box center [490, 434] width 980 height 2927
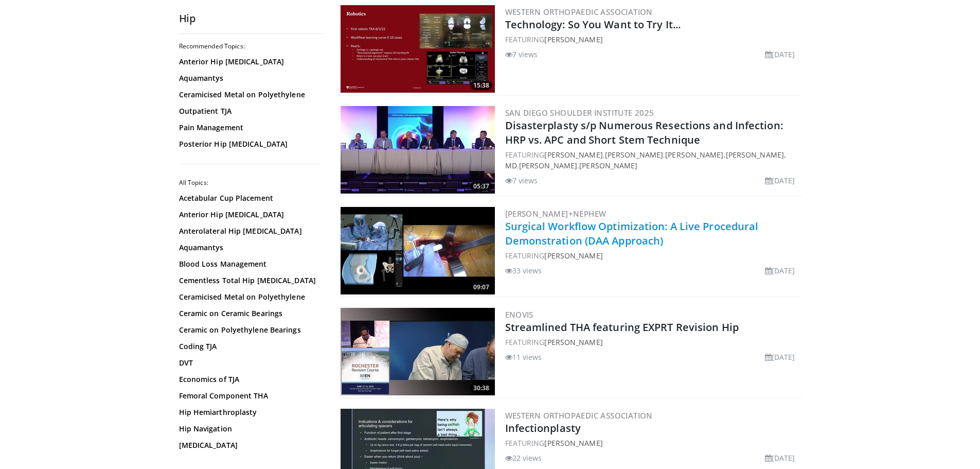
click at [591, 221] on link "Surgical Workflow Optimization: A Live Procedural Demonstration (DAA Approach)" at bounding box center [632, 233] width 254 height 28
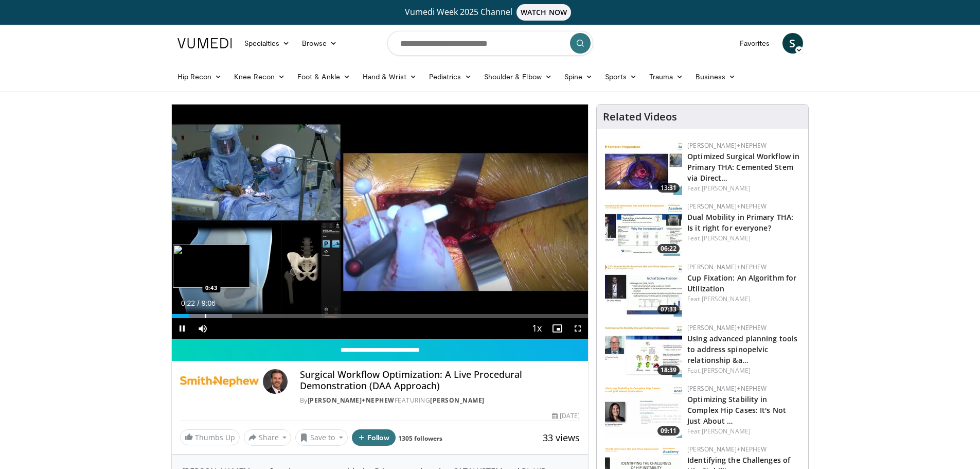
click at [205, 312] on div "Loaded : 14.52% 0:22 0:43" at bounding box center [380, 313] width 417 height 10
click at [217, 315] on div "Progress Bar" at bounding box center [217, 316] width 1 height 4
click at [247, 315] on div "Progress Bar" at bounding box center [247, 316] width 1 height 4
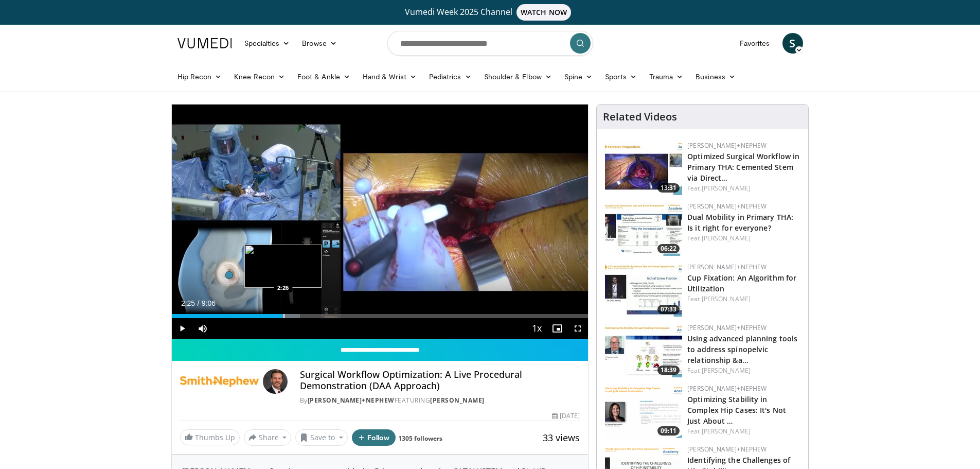
click at [283, 317] on div "Progress Bar" at bounding box center [283, 316] width 1 height 4
click at [318, 310] on div "Loaded : 38.13% 2:28 3:12" at bounding box center [380, 313] width 417 height 10
click at [299, 313] on div "Loaded : 49.03% 3:21 2:47" at bounding box center [380, 313] width 417 height 10
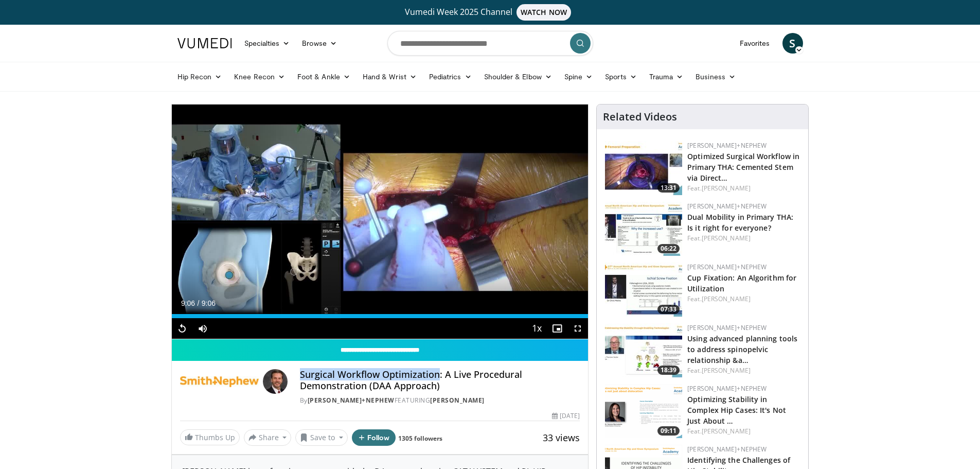
drag, startPoint x: 300, startPoint y: 374, endPoint x: 436, endPoint y: 372, distance: 135.3
click at [436, 372] on h4 "Surgical Workflow Optimization: A Live Procedural Demonstration (DAA Approach)" at bounding box center [440, 380] width 280 height 22
copy h4 "Surgical Workflow Optimization"
click at [437, 45] on input "Search topics, interventions" at bounding box center [490, 43] width 206 height 25
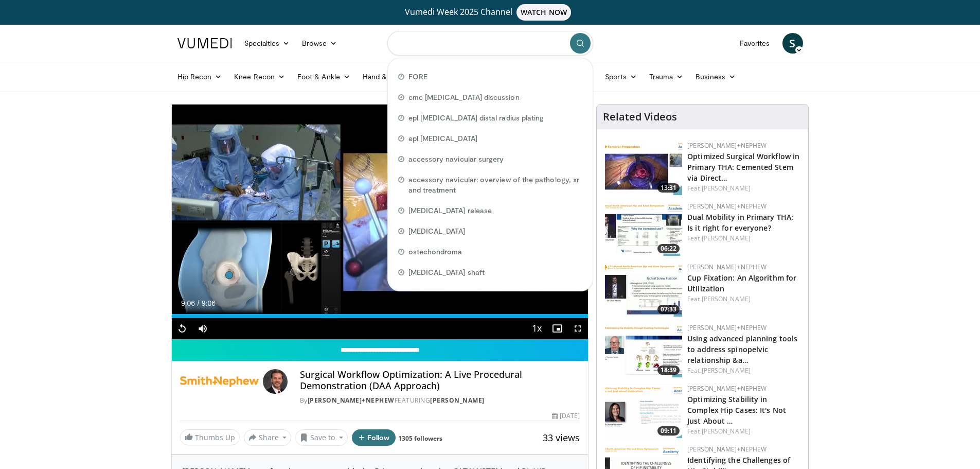
paste input "**********"
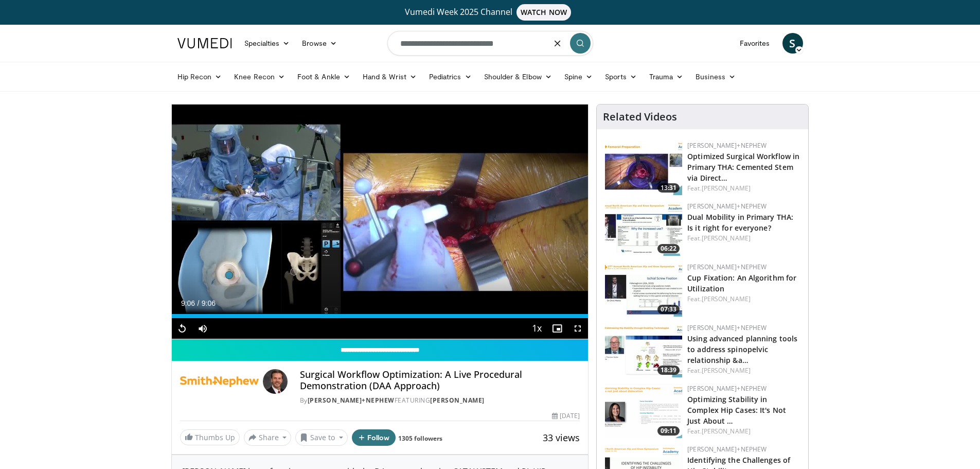
type input "**********"
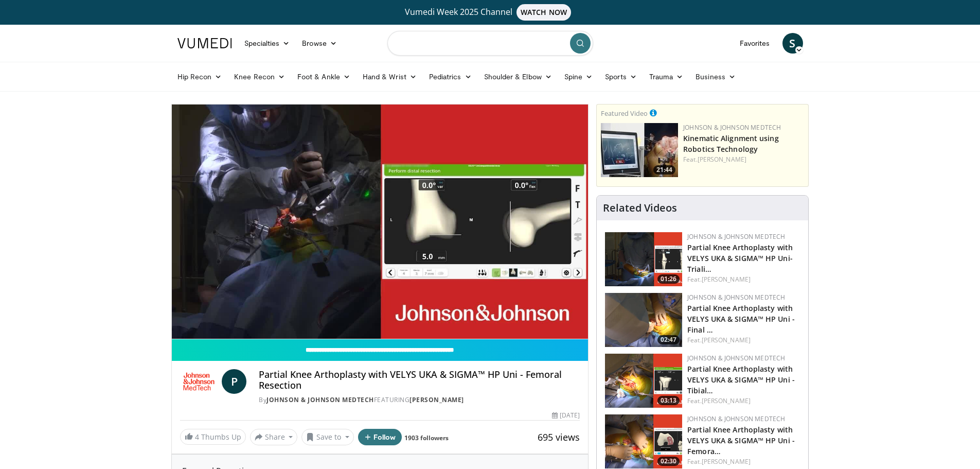
click at [426, 48] on input "Search topics, interventions" at bounding box center [490, 43] width 206 height 25
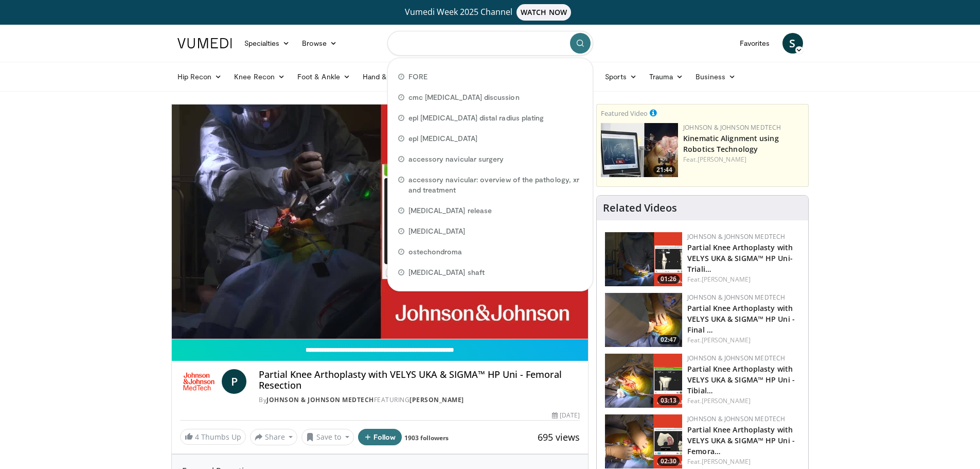
paste input "**********"
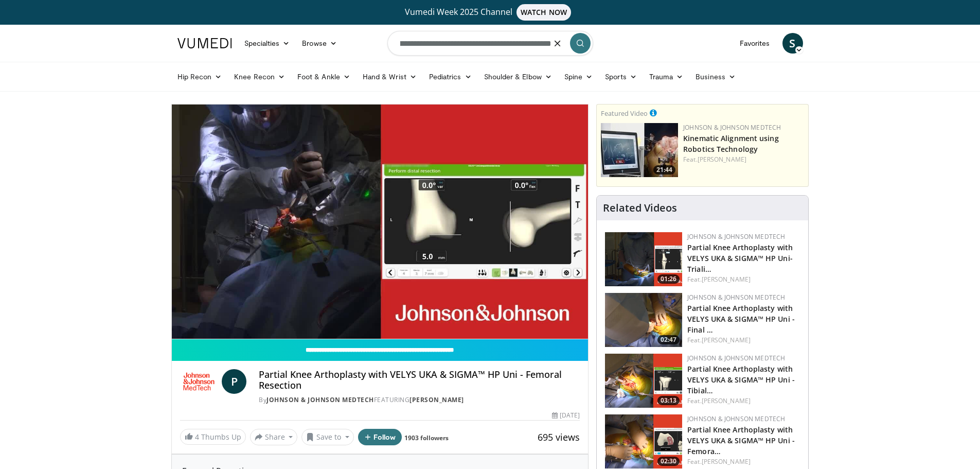
type input "**********"
click at [557, 44] on icon "button" at bounding box center [557, 43] width 8 height 8
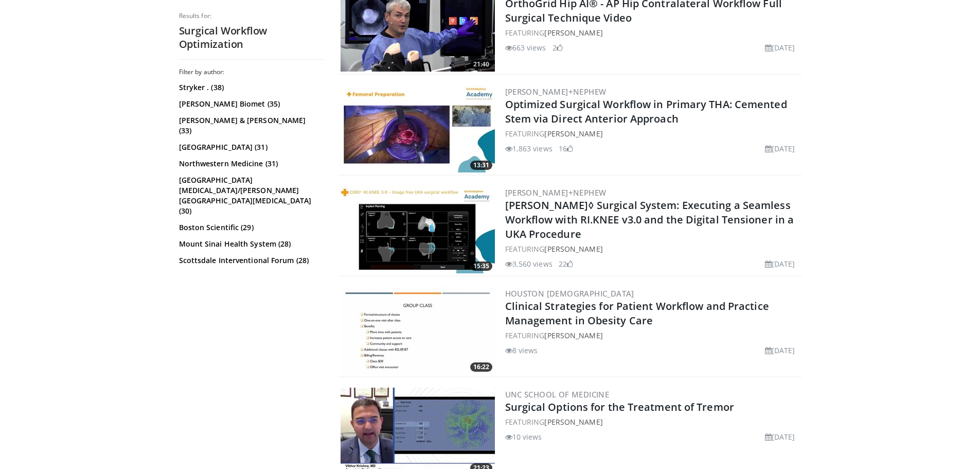
scroll to position [1646, 0]
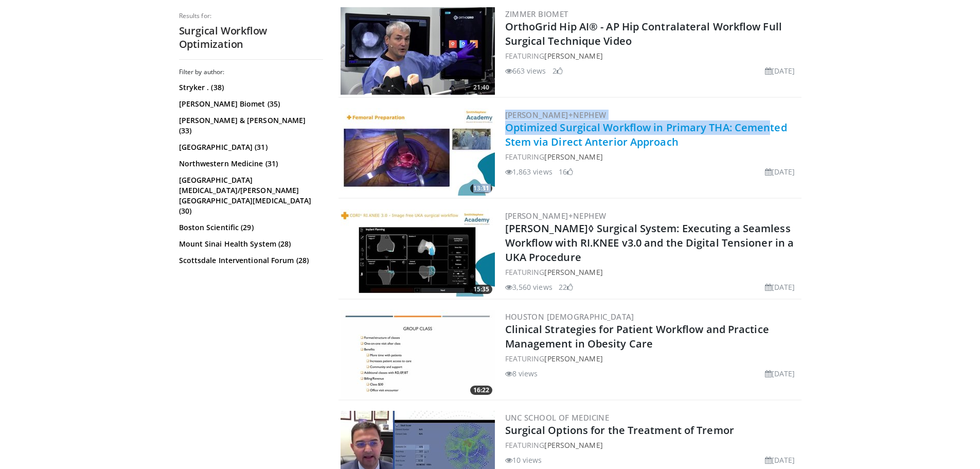
drag, startPoint x: 499, startPoint y: 128, endPoint x: 729, endPoint y: 132, distance: 229.4
click at [729, 132] on div "13:31 [PERSON_NAME]+Nephew Optimized Surgical Workflow in Primary THA: Cemented…" at bounding box center [569, 152] width 463 height 93
copy div "13:31 [PERSON_NAME]+Nephew Optimized Surgical Workflow in Primary THA"
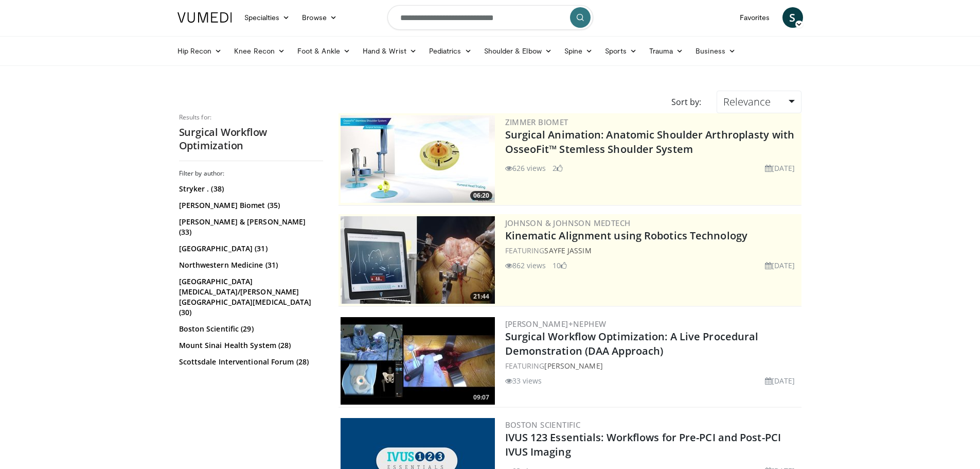
scroll to position [0, 0]
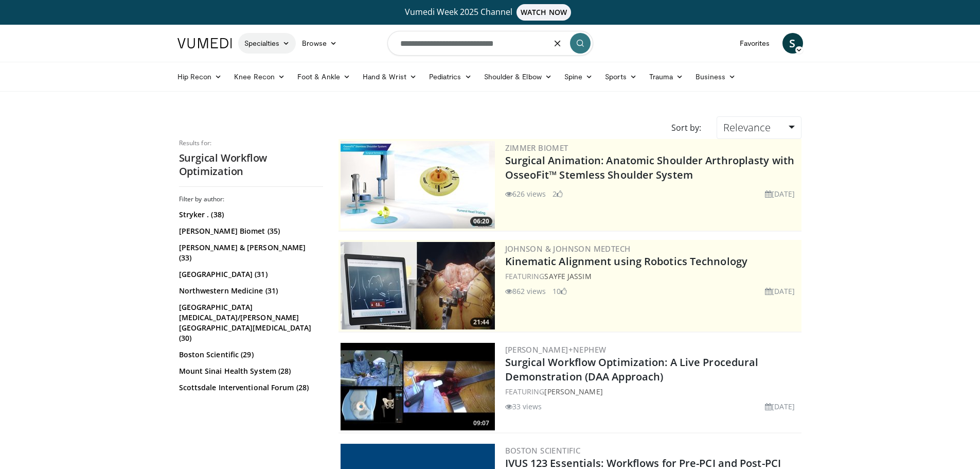
drag, startPoint x: 518, startPoint y: 46, endPoint x: 281, endPoint y: 35, distance: 237.3
click at [281, 35] on nav "Specialties Adult & Family Medicine Allergy, [MEDICAL_DATA], Immunology Anesthe…" at bounding box center [490, 43] width 638 height 37
paste input "**********"
click at [444, 46] on input "**********" at bounding box center [490, 43] width 206 height 25
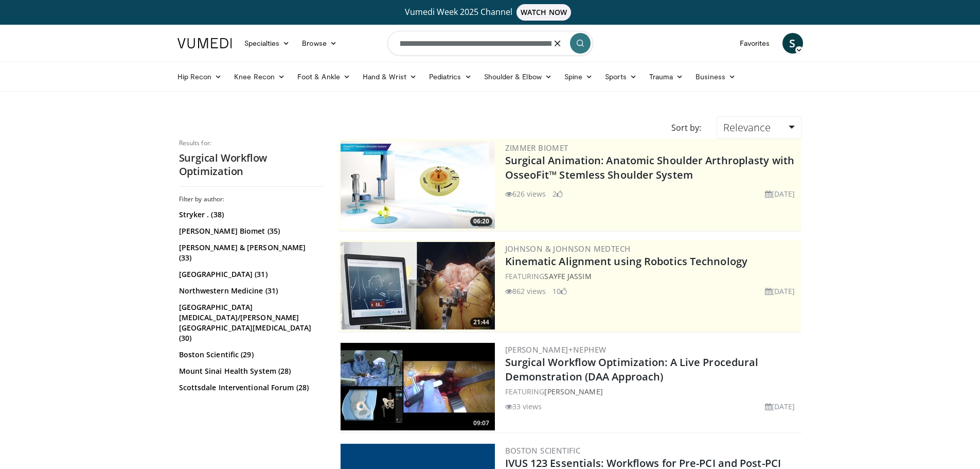
scroll to position [0, 0]
type input "**********"
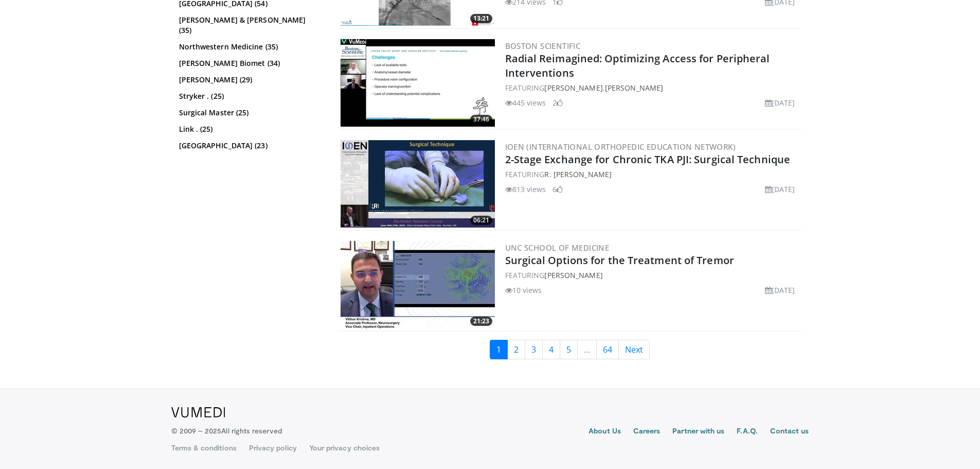
scroll to position [2421, 0]
click at [511, 351] on link "2" at bounding box center [516, 349] width 18 height 20
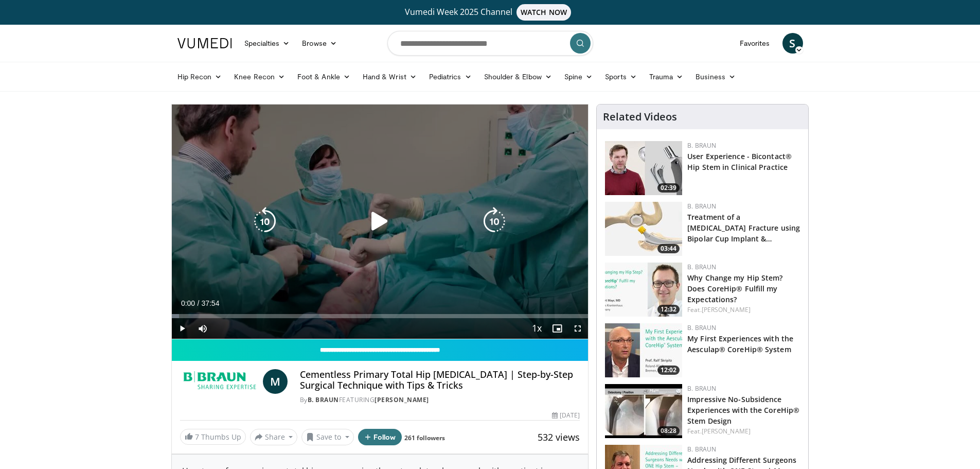
click at [372, 227] on icon "Video Player" at bounding box center [379, 221] width 29 height 29
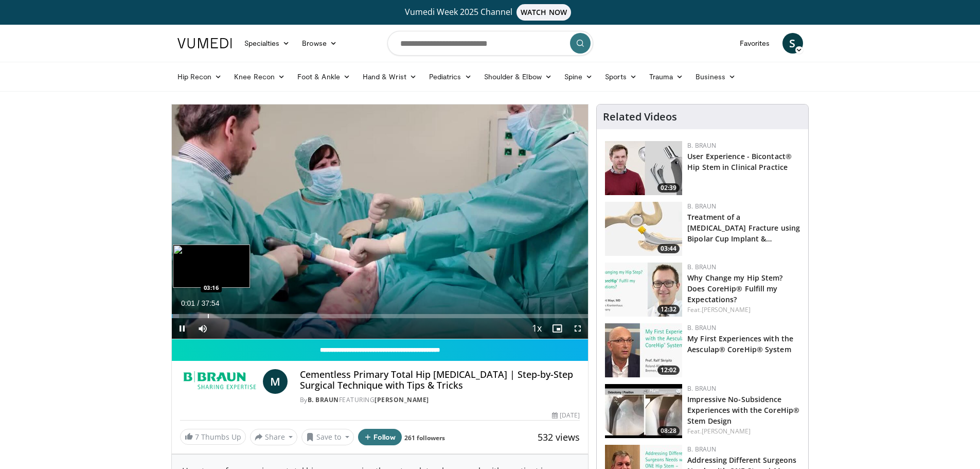
click at [207, 311] on div "Loaded : 1.74% 00:01 03:16" at bounding box center [380, 313] width 417 height 10
click at [238, 314] on div "Progress Bar" at bounding box center [238, 316] width 1 height 4
click at [197, 311] on div "Loaded : 18.75% 06:05 02:17" at bounding box center [380, 313] width 417 height 10
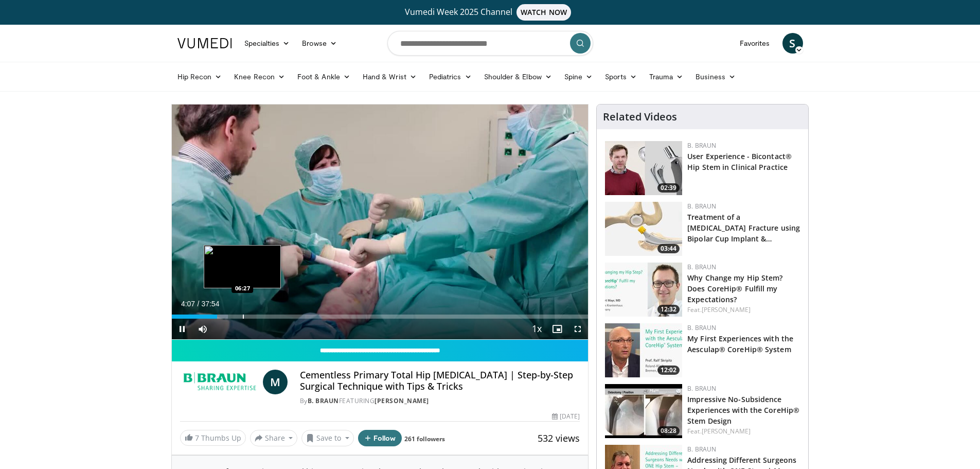
click at [243, 317] on div "Progress Bar" at bounding box center [243, 316] width 1 height 4
click at [218, 314] on div "Loaded : 19.78% 06:27 04:18" at bounding box center [380, 314] width 417 height 10
click at [581, 326] on span "Video Player" at bounding box center [577, 328] width 21 height 21
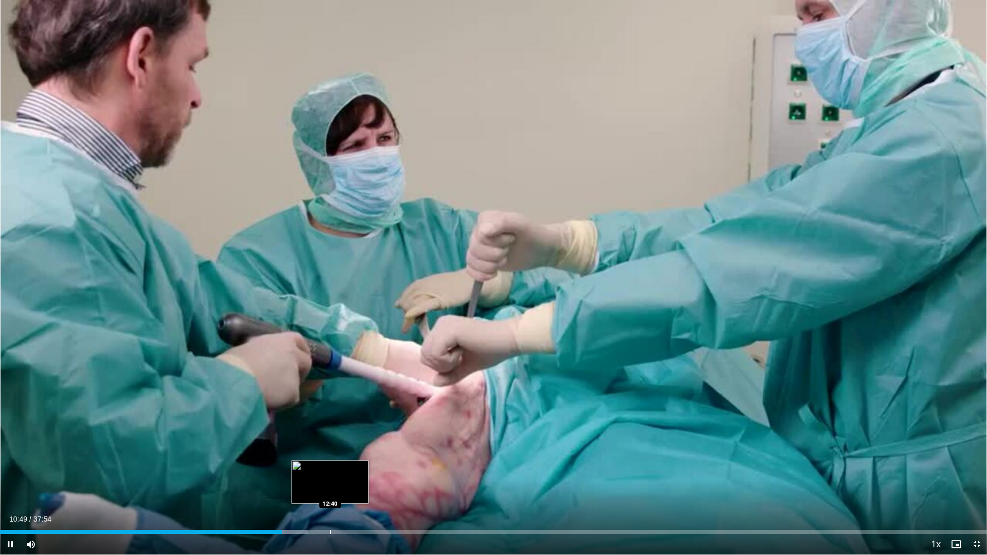
click at [331, 468] on div "Loaded : 31.21% 10:50 12:40" at bounding box center [493, 532] width 987 height 4
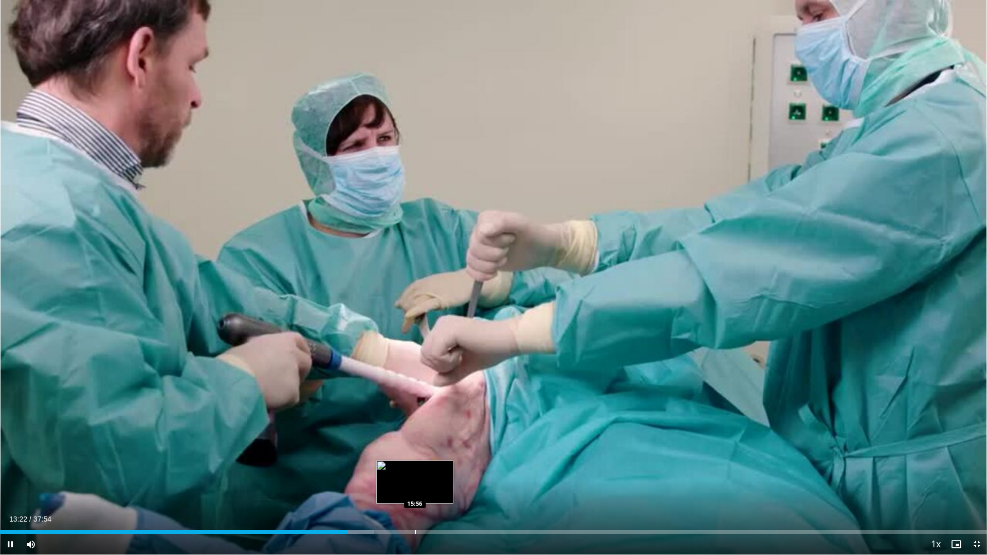
click at [416, 468] on div "Loaded : 37.93% 13:22 15:56" at bounding box center [493, 530] width 987 height 10
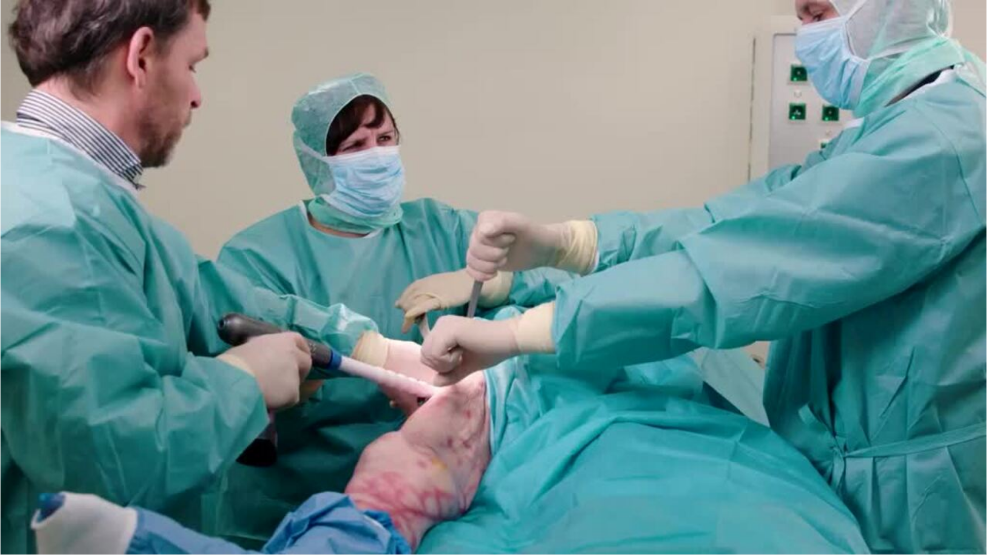
click at [403, 468] on video-js "**********" at bounding box center [493, 277] width 987 height 555
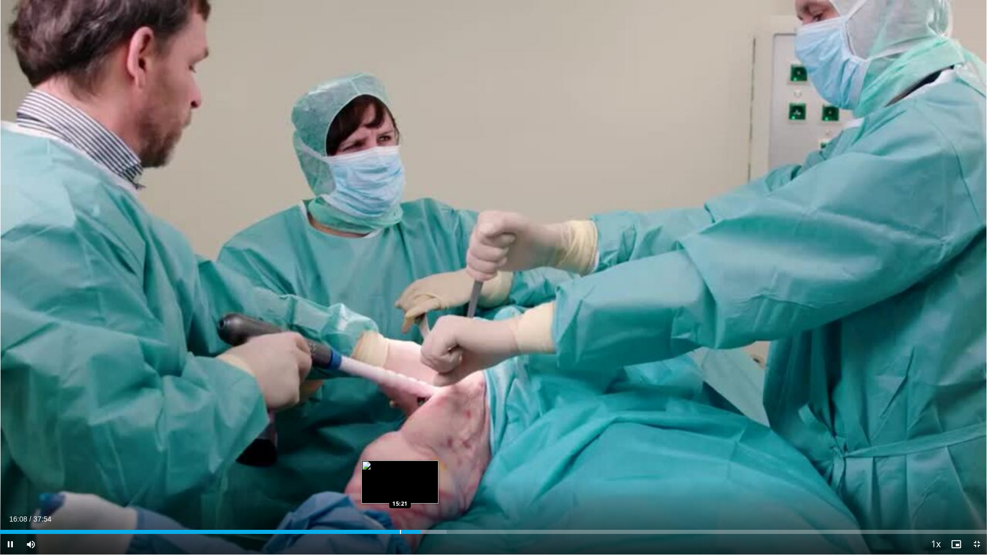
click at [400, 468] on div "Progress Bar" at bounding box center [400, 532] width 1 height 4
click at [368, 468] on div "Loaded : 37.93% 14:08 14:08" at bounding box center [493, 530] width 987 height 10
click at [427, 468] on div "Progress Bar" at bounding box center [427, 532] width 1 height 4
click at [444, 468] on div "Loaded : 46.22% 16:31 17:03" at bounding box center [493, 530] width 987 height 10
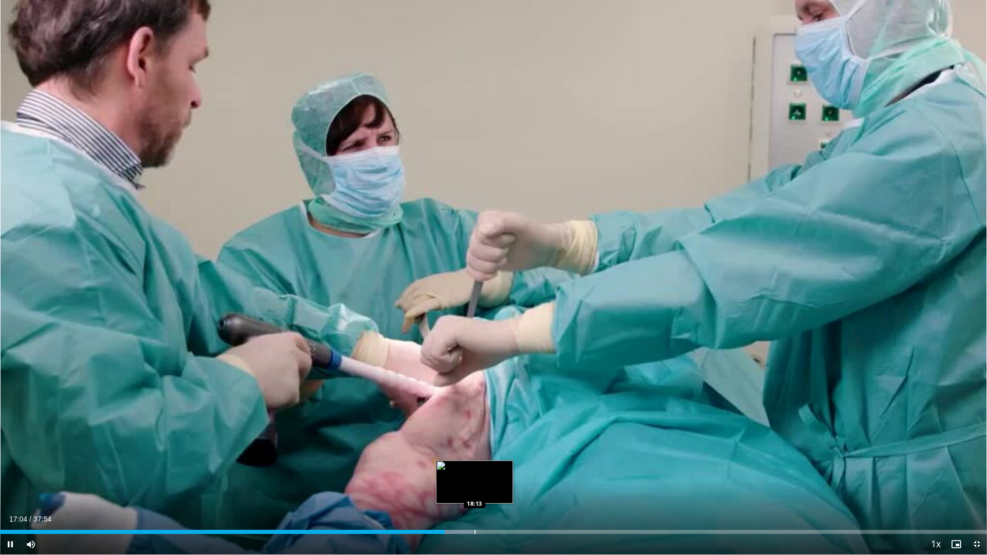
click at [475, 468] on div "Loaded : 47.91% 17:05 18:13" at bounding box center [493, 530] width 987 height 10
click at [471, 468] on div "Progress Bar" at bounding box center [471, 532] width 1 height 4
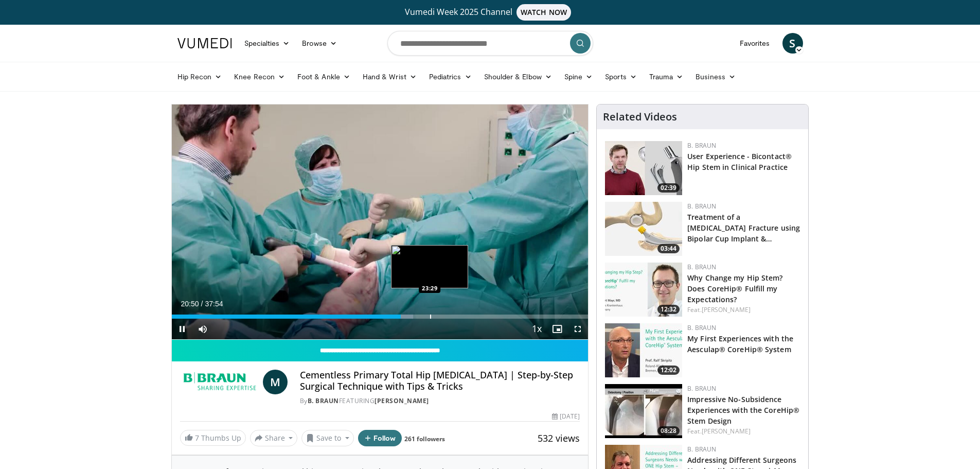
click at [430, 315] on div "Progress Bar" at bounding box center [430, 316] width 1 height 4
click at [461, 315] on div "Progress Bar" at bounding box center [461, 316] width 1 height 4
click at [445, 313] on div "Loaded : 72.09% 24:59 24:56" at bounding box center [380, 314] width 417 height 10
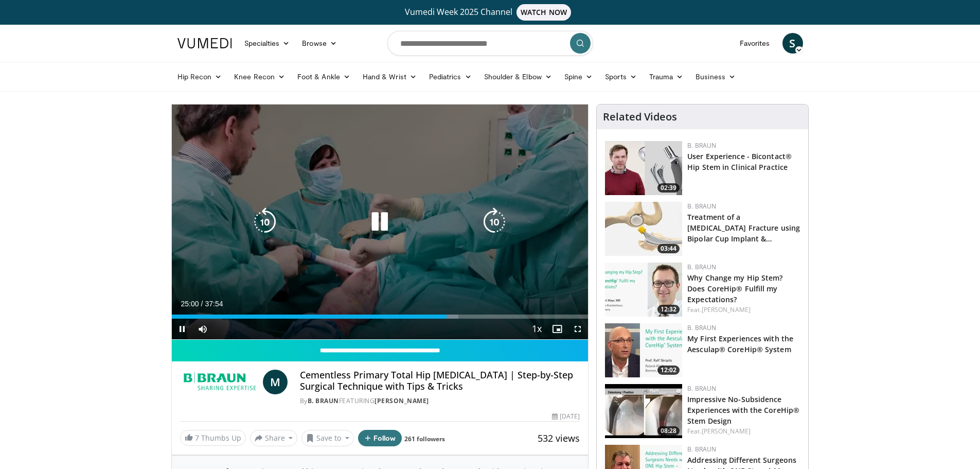
click at [454, 314] on div "Progress Bar" at bounding box center [451, 316] width 14 height 4
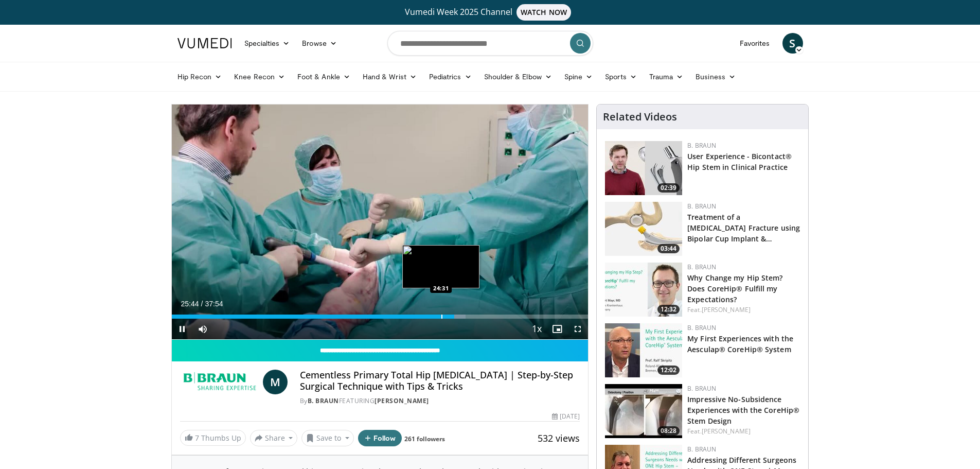
click at [441, 314] on div "Loaded : 70.64% 25:44 24:31" at bounding box center [380, 314] width 417 height 10
click at [574, 329] on span "Video Player" at bounding box center [577, 328] width 21 height 21
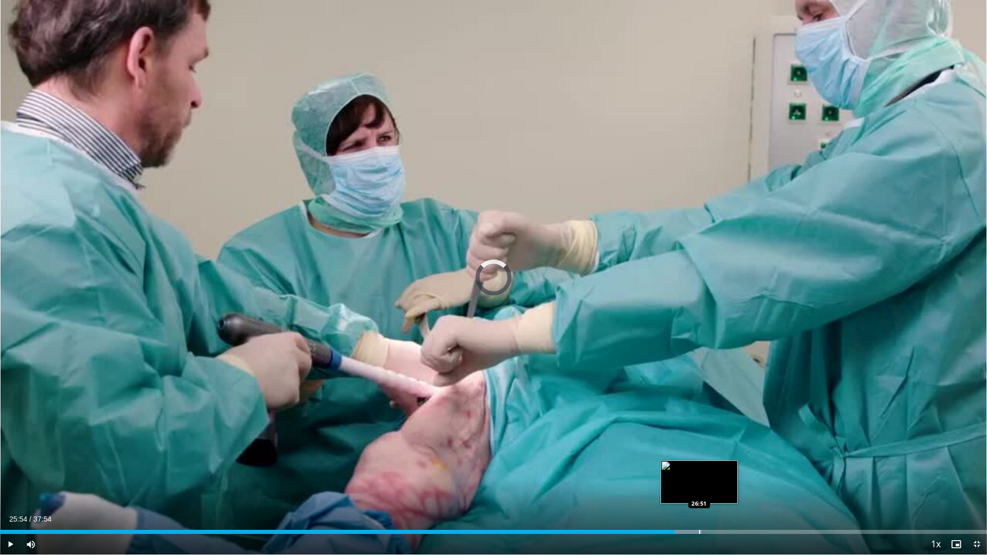
click at [699, 468] on div "Progress Bar" at bounding box center [699, 532] width 1 height 4
click at [737, 468] on div "Loaded : 73.69% 26:53 28:09" at bounding box center [493, 530] width 987 height 10
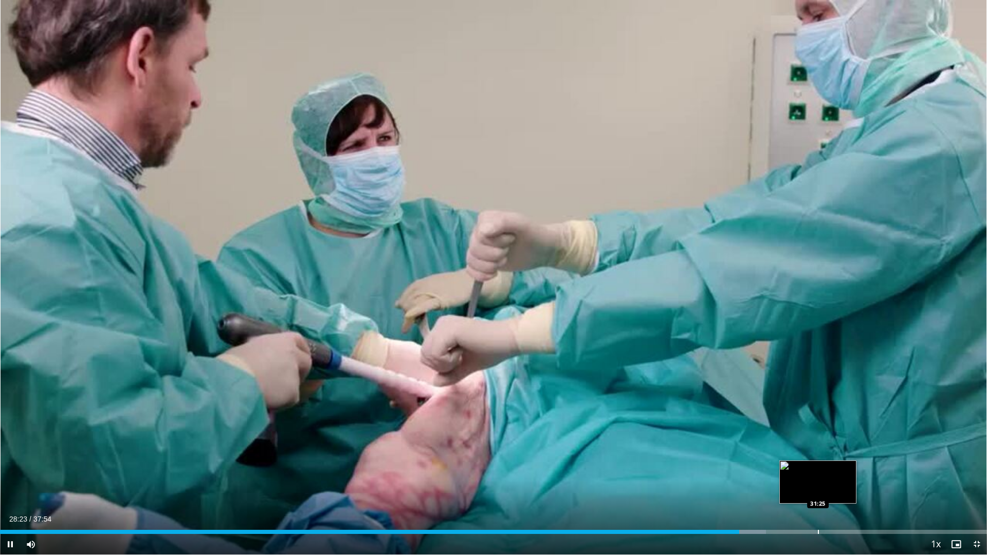
click at [818, 468] on div "Loaded : 77.62% 28:23 31:25" at bounding box center [493, 530] width 987 height 10
click at [974, 468] on span "Video Player" at bounding box center [977, 544] width 21 height 21
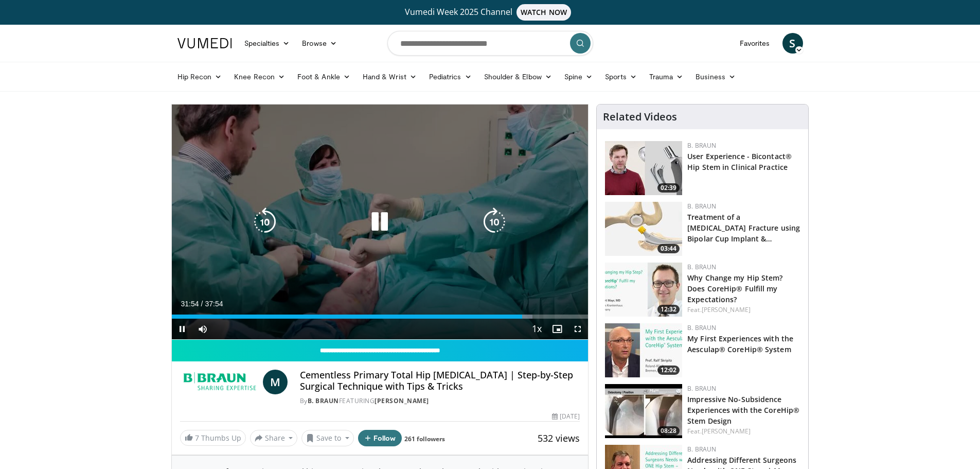
click at [380, 224] on icon "Video Player" at bounding box center [379, 221] width 29 height 29
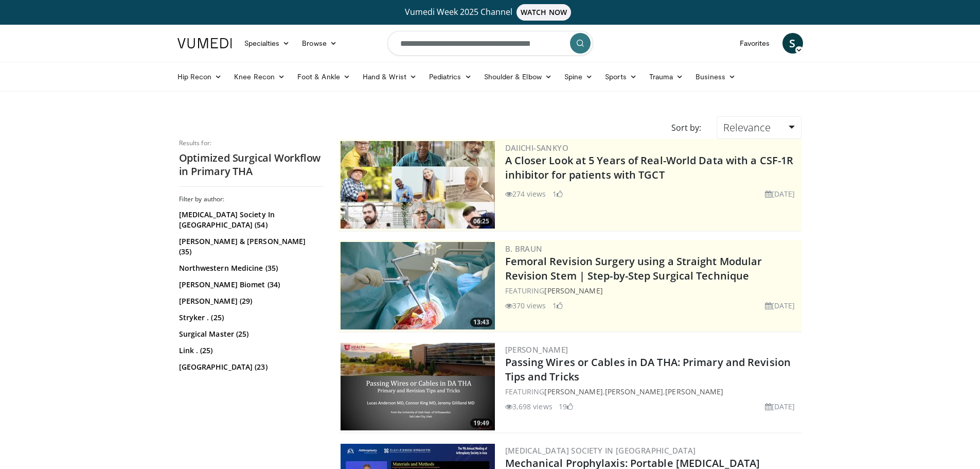
click at [551, 40] on form "**********" at bounding box center [490, 43] width 206 height 37
click at [548, 41] on button "button" at bounding box center [557, 43] width 21 height 21
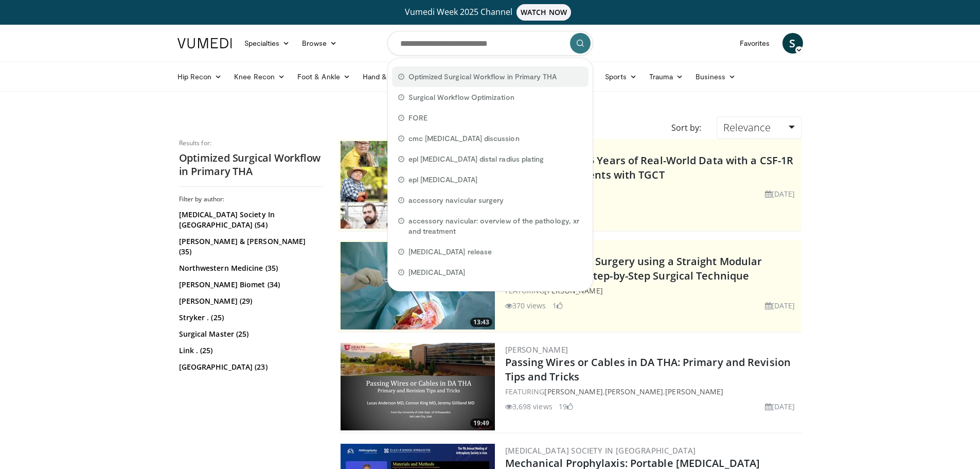
click at [490, 80] on span "Optimized Surgical Workflow in Primary THA" at bounding box center [482, 76] width 149 height 10
type input "**********"
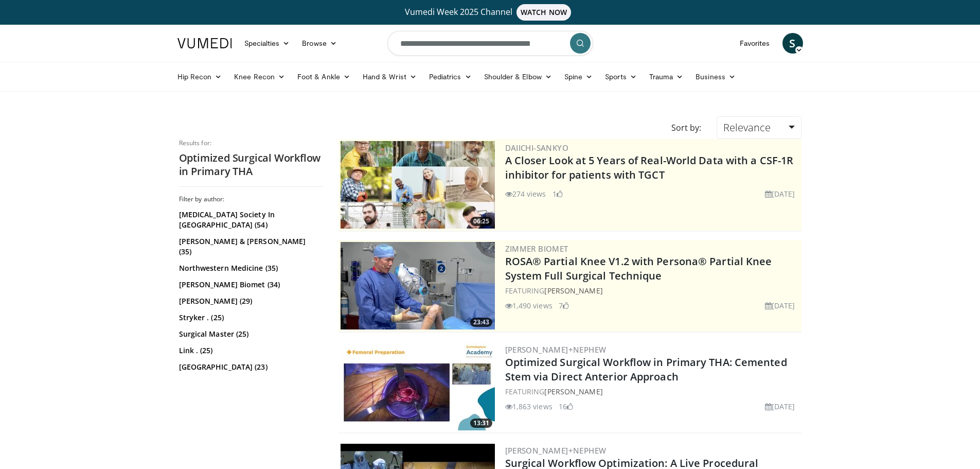
click at [545, 43] on input "**********" at bounding box center [490, 43] width 206 height 25
type input "**********"
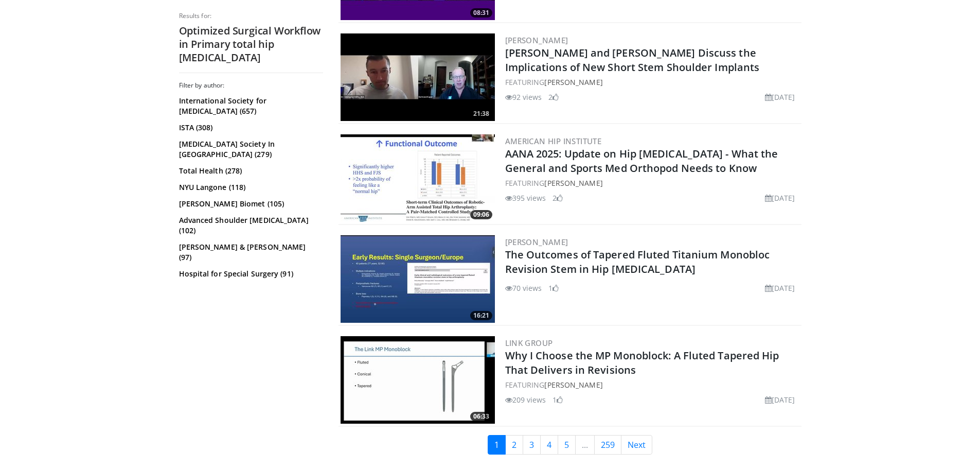
scroll to position [2263, 0]
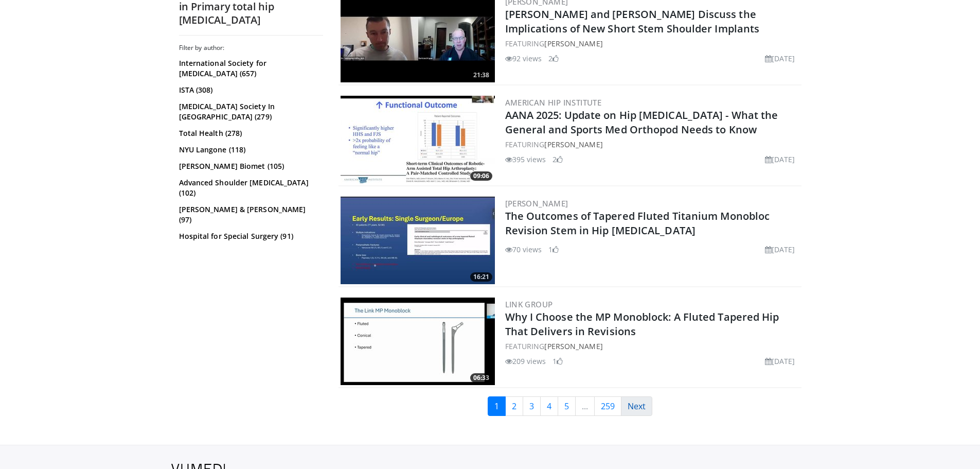
click at [642, 402] on link "Next" at bounding box center [636, 406] width 31 height 20
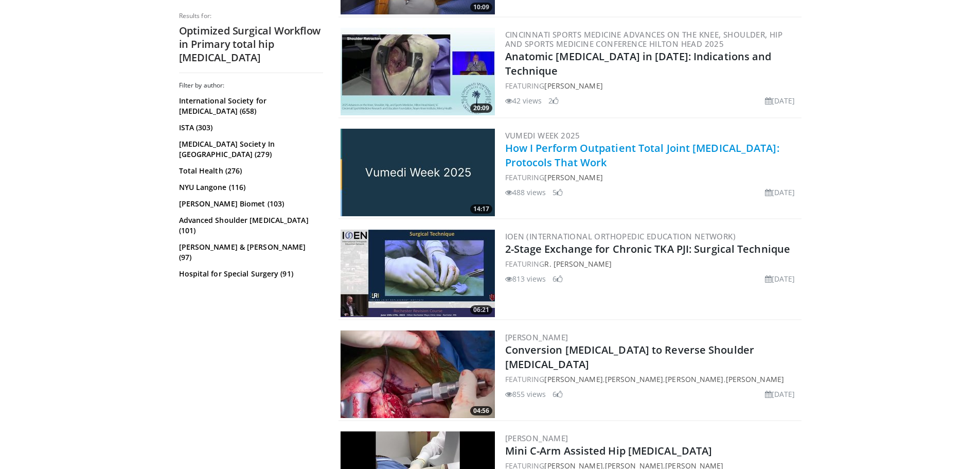
scroll to position [926, 0]
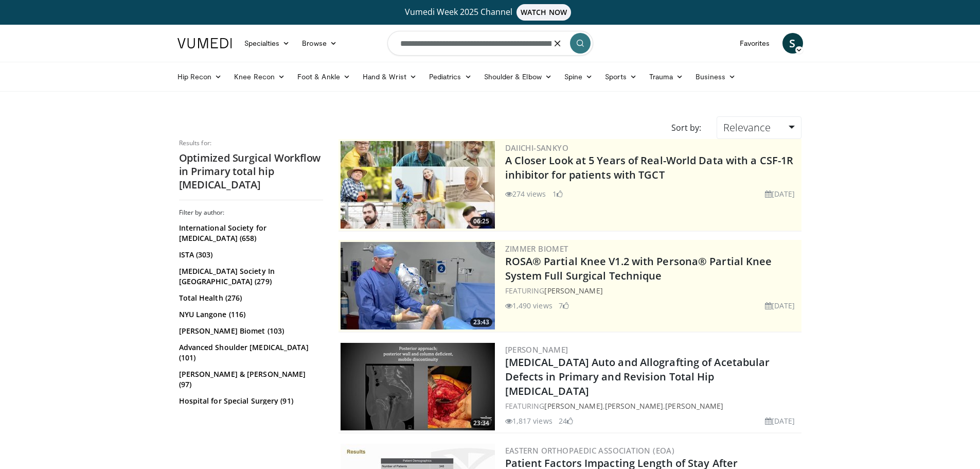
scroll to position [0, 75]
drag, startPoint x: 402, startPoint y: 43, endPoint x: 779, endPoint y: 40, distance: 377.5
click at [779, 40] on nav "Specialties Adult & Family Medicine Allergy, Asthma, Immunology Anesthesiology …" at bounding box center [490, 43] width 638 height 37
click at [505, 44] on input "**********" at bounding box center [490, 43] width 206 height 25
click at [494, 44] on input "**********" at bounding box center [490, 43] width 206 height 25
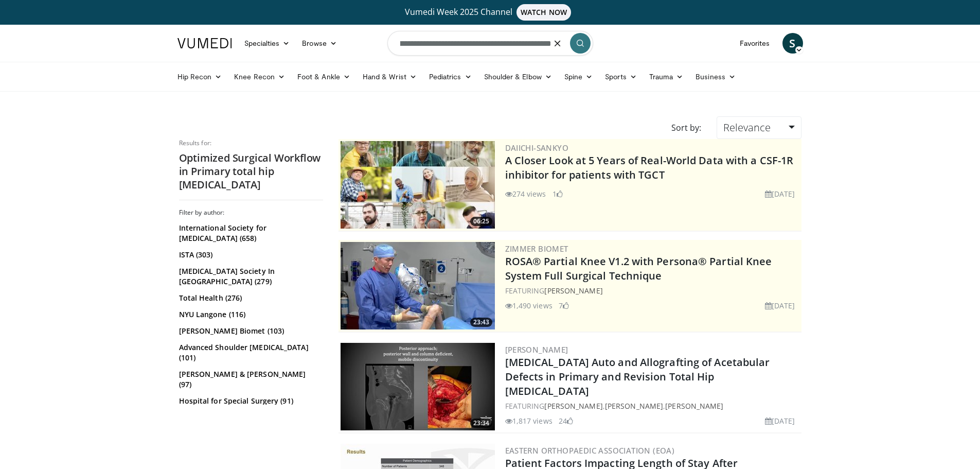
click at [494, 44] on input "**********" at bounding box center [490, 43] width 206 height 25
type input "**********"
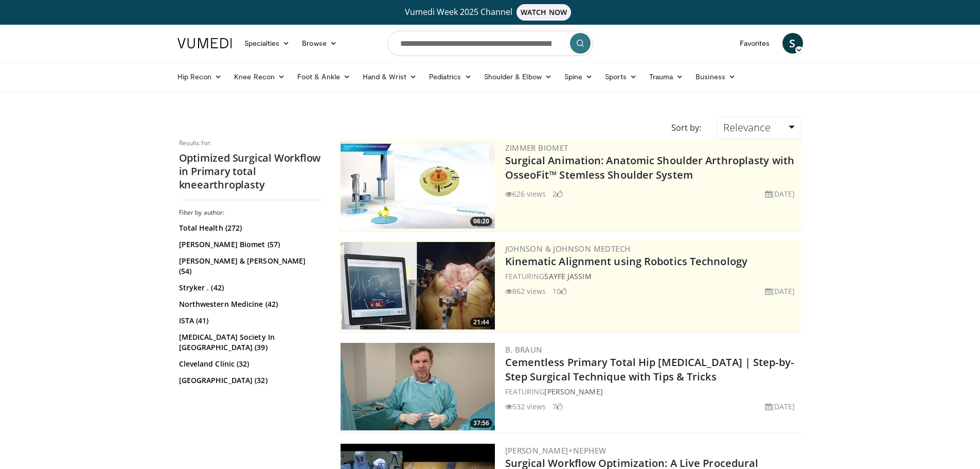
click at [531, 43] on input "**********" at bounding box center [490, 43] width 206 height 25
click at [585, 50] on button "submit" at bounding box center [580, 43] width 21 height 21
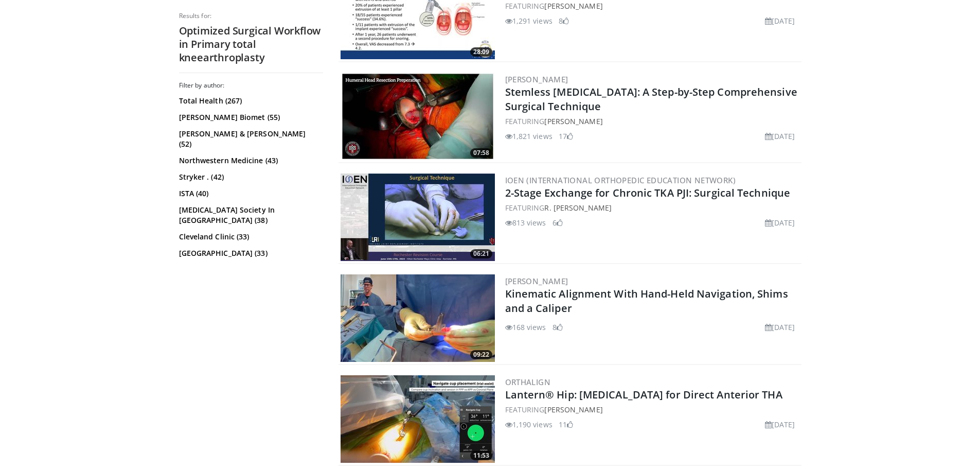
scroll to position [1286, 0]
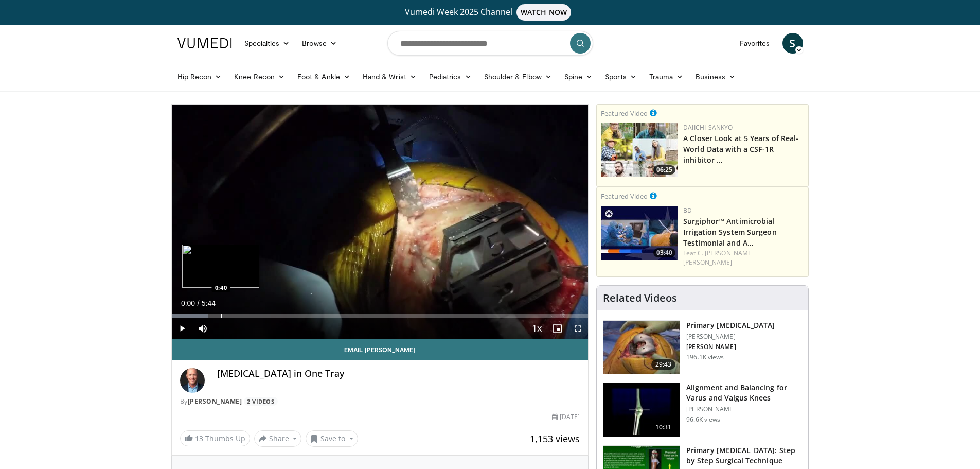
click at [221, 312] on div "Loaded : 8.73% 0:00 0:40" at bounding box center [380, 313] width 417 height 10
click at [182, 333] on span "Video Player" at bounding box center [182, 328] width 21 height 21
click at [580, 330] on span "Video Player" at bounding box center [577, 328] width 21 height 21
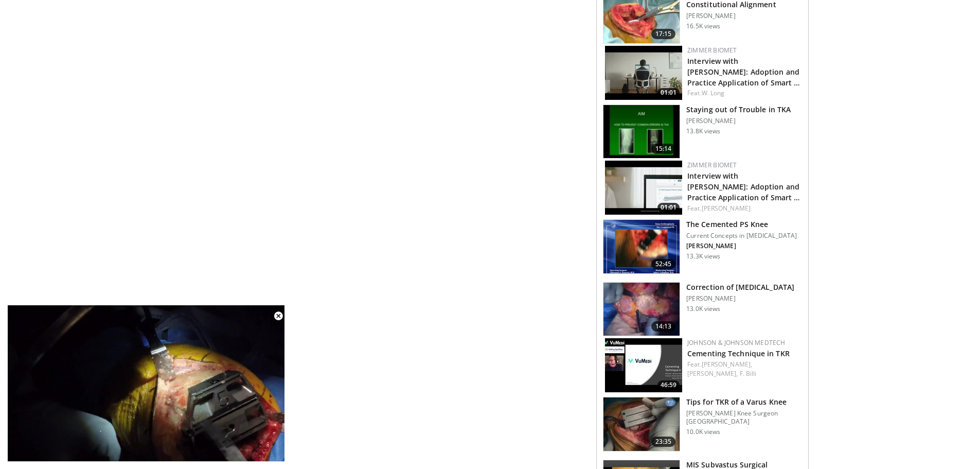
scroll to position [1029, 0]
